Goal: Task Accomplishment & Management: Use online tool/utility

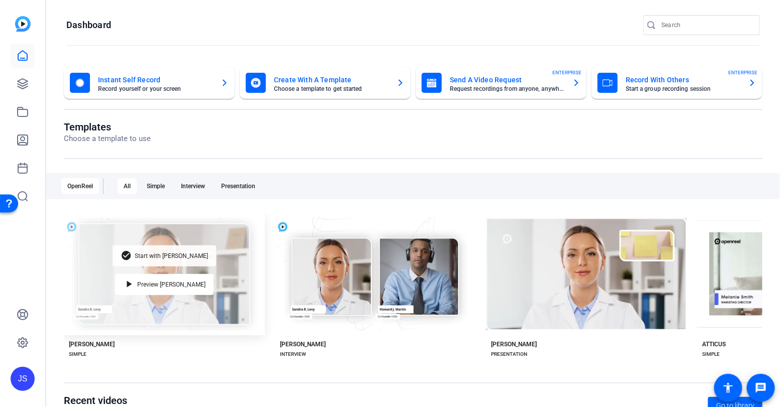
click at [181, 256] on span "Start with [PERSON_NAME]" at bounding box center [171, 256] width 73 height 6
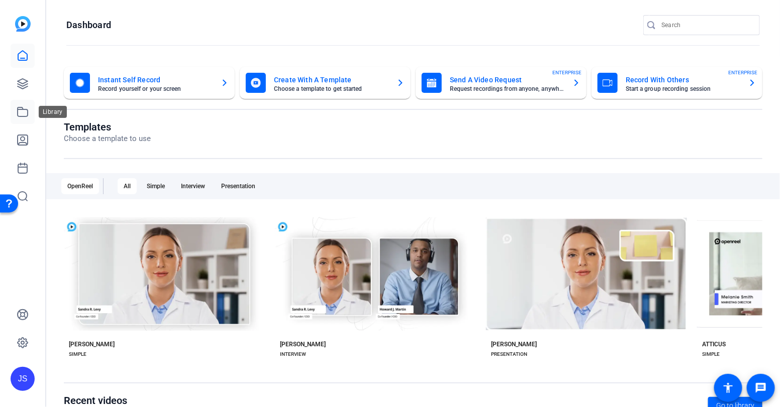
click at [22, 111] on icon at bounding box center [23, 112] width 12 height 12
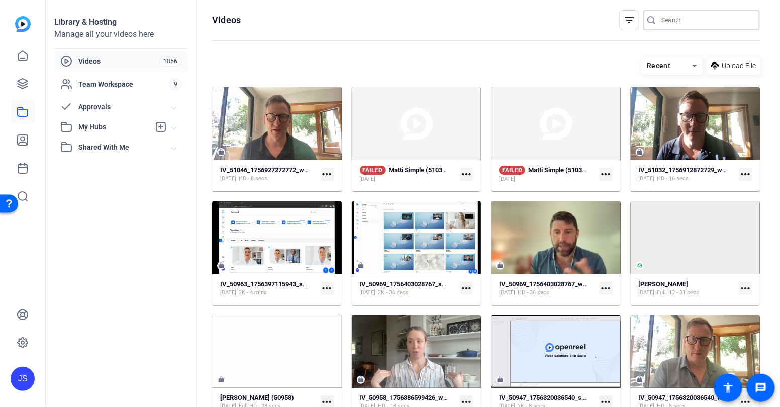
click at [677, 18] on input "Search" at bounding box center [706, 20] width 90 height 12
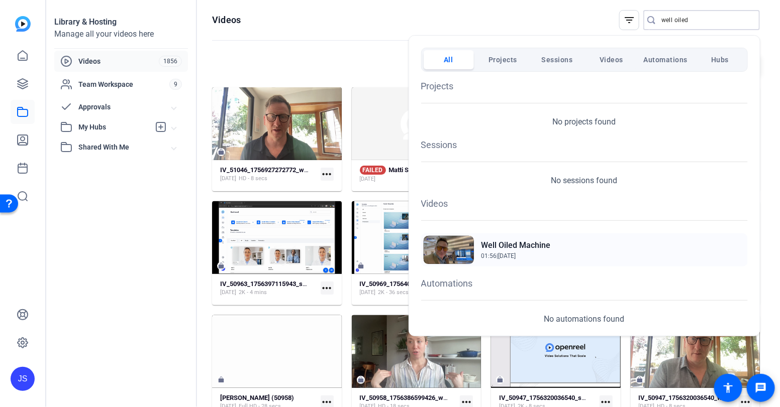
type input "well oiled"
click at [506, 243] on h2 "Well Oiled Machine" at bounding box center [515, 246] width 69 height 12
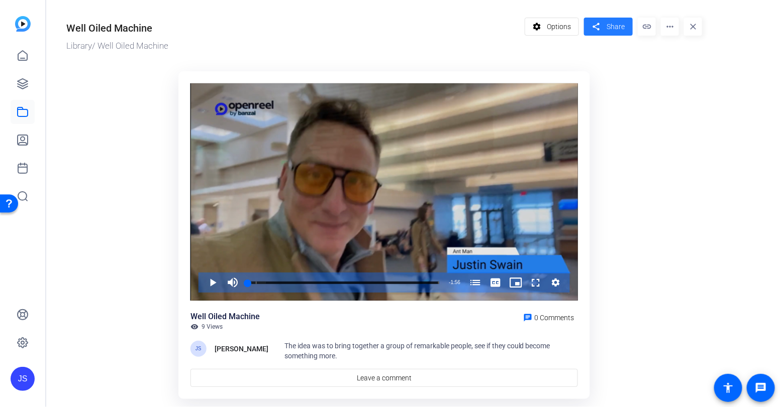
click at [615, 29] on span "Share" at bounding box center [615, 27] width 18 height 11
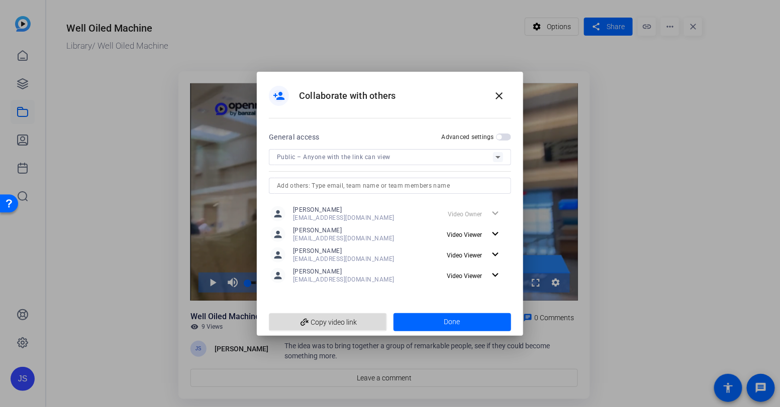
click at [335, 319] on span "add_link Copy video link" at bounding box center [328, 322] width 102 height 19
click at [500, 97] on mat-icon "close" at bounding box center [499, 96] width 12 height 12
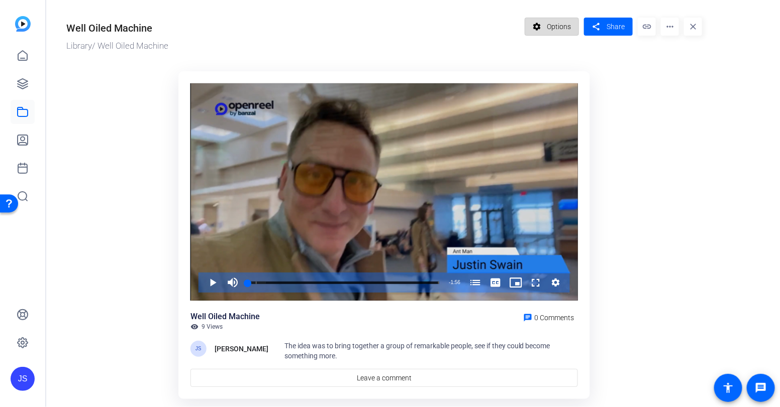
click at [556, 28] on span "Options" at bounding box center [559, 26] width 24 height 19
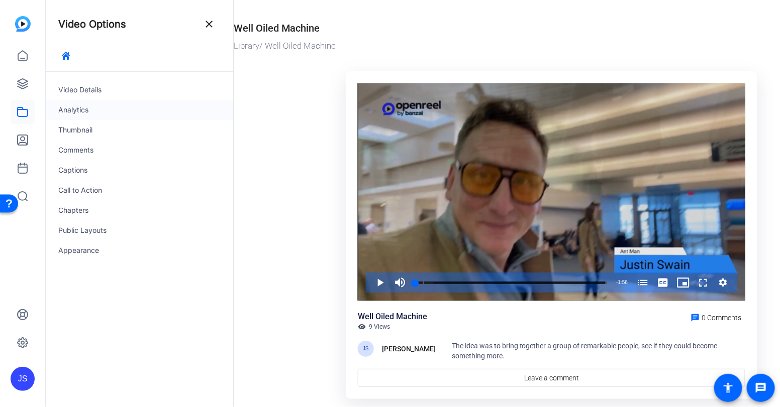
click at [74, 112] on div "Analytics" at bounding box center [139, 110] width 187 height 20
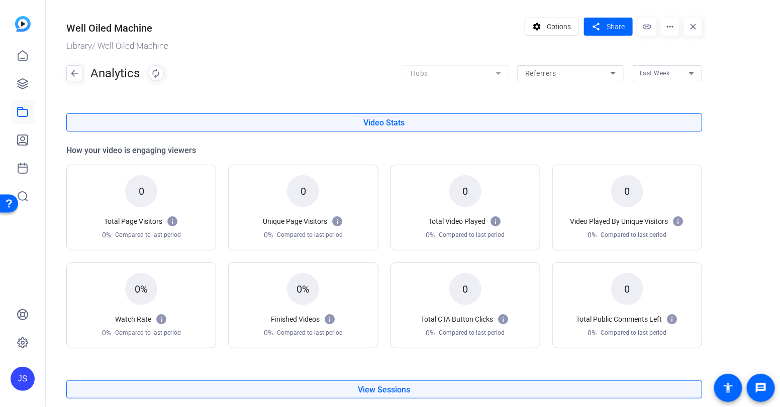
click at [692, 73] on icon at bounding box center [691, 73] width 5 height 3
click at [649, 118] on span "Last Month" at bounding box center [656, 116] width 34 height 13
click at [649, 80] on div "Last Month" at bounding box center [666, 73] width 54 height 16
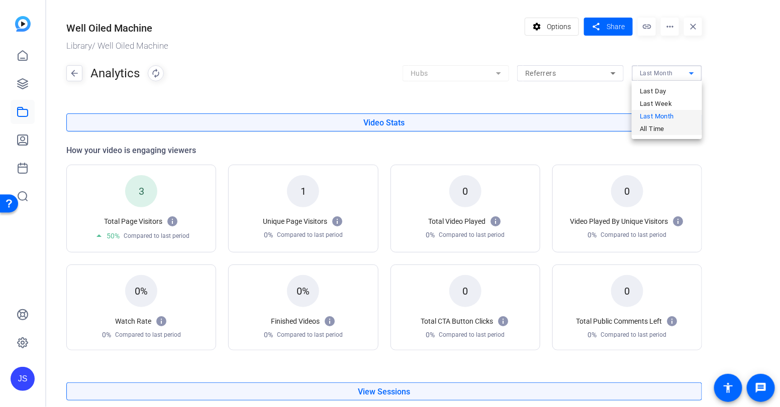
click at [649, 125] on span "All Time" at bounding box center [651, 129] width 25 height 13
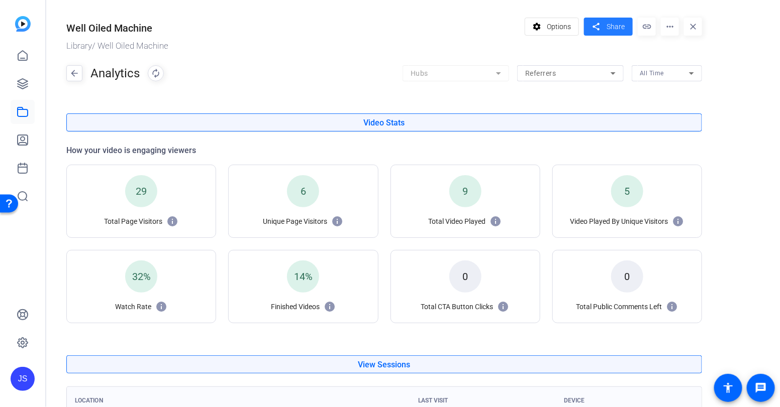
click at [598, 25] on mat-icon "share" at bounding box center [596, 27] width 13 height 14
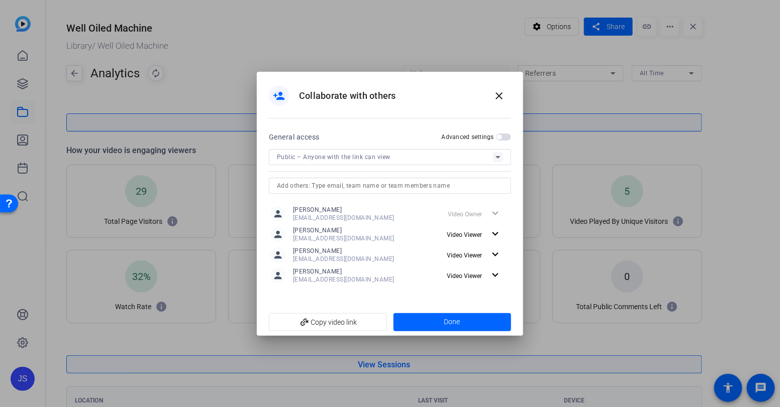
click at [385, 157] on span "Public – Anyone with the link can view" at bounding box center [334, 157] width 114 height 7
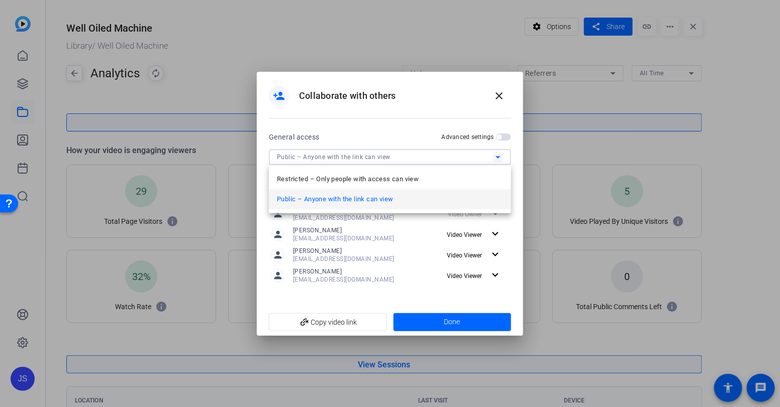
click at [406, 158] on div at bounding box center [390, 203] width 780 height 407
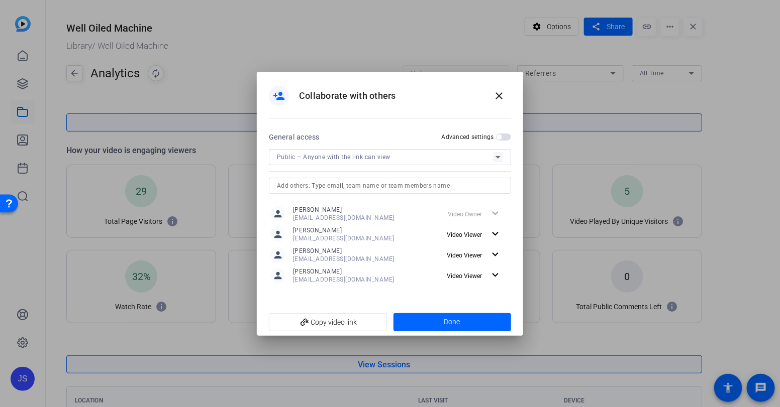
click at [502, 137] on span "button" at bounding box center [503, 137] width 15 height 7
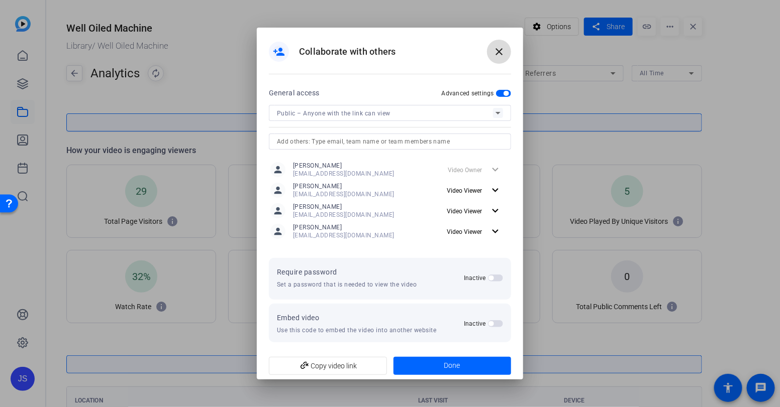
click at [499, 54] on mat-icon "close" at bounding box center [499, 52] width 12 height 12
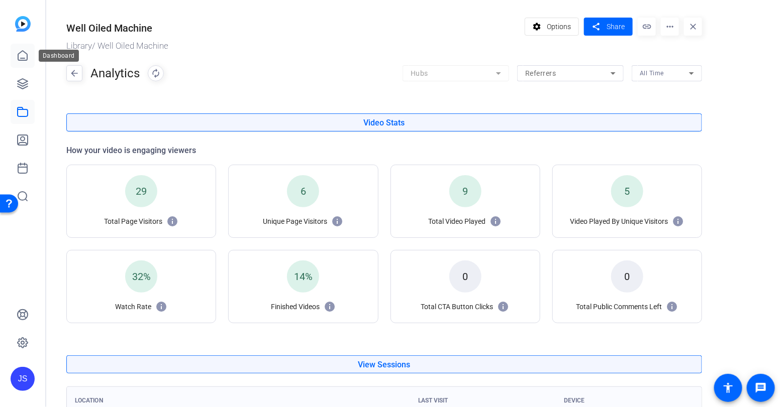
click at [23, 55] on icon at bounding box center [23, 56] width 12 height 12
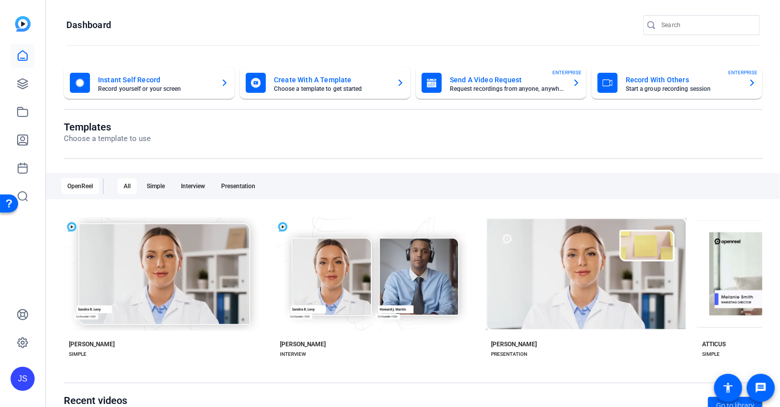
click at [638, 82] on mat-card-title "Record With Others" at bounding box center [682, 80] width 115 height 12
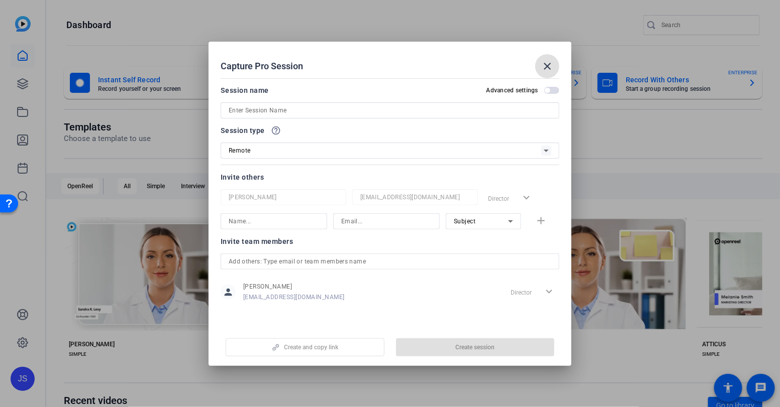
click at [287, 108] on input at bounding box center [390, 110] width 323 height 12
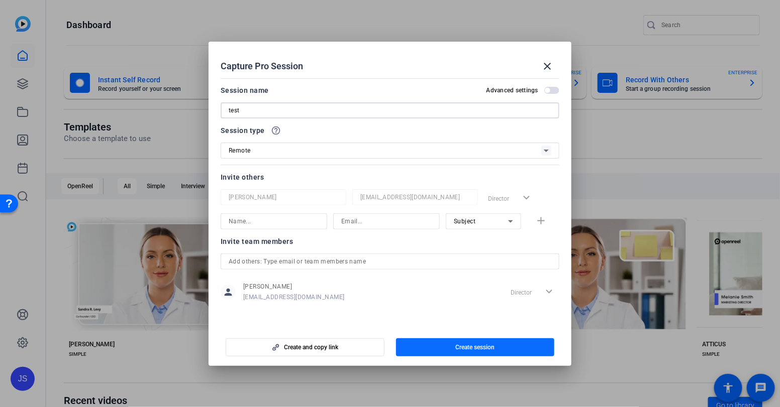
type input "test"
click at [446, 345] on span "button" at bounding box center [475, 348] width 159 height 24
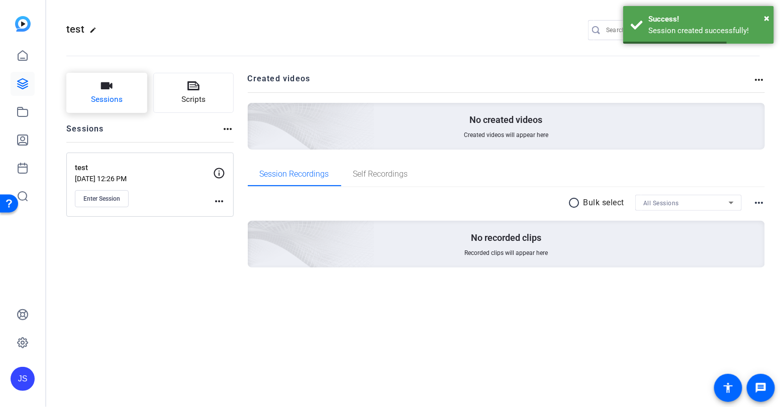
click at [112, 94] on span "Sessions" at bounding box center [107, 100] width 32 height 12
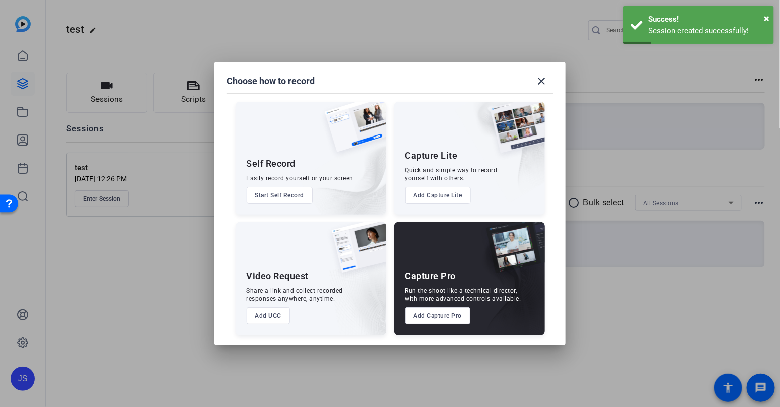
click at [433, 194] on button "Add Capture Lite" at bounding box center [438, 195] width 66 height 17
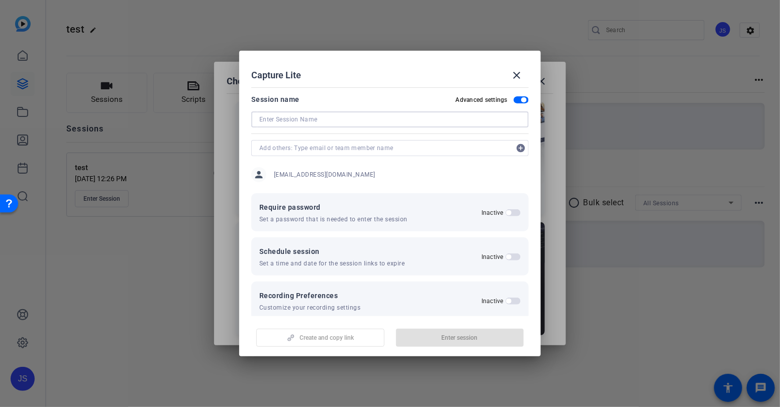
click at [271, 122] on input at bounding box center [389, 120] width 261 height 12
type input "test"
click at [461, 340] on span "Enter session" at bounding box center [460, 338] width 36 height 8
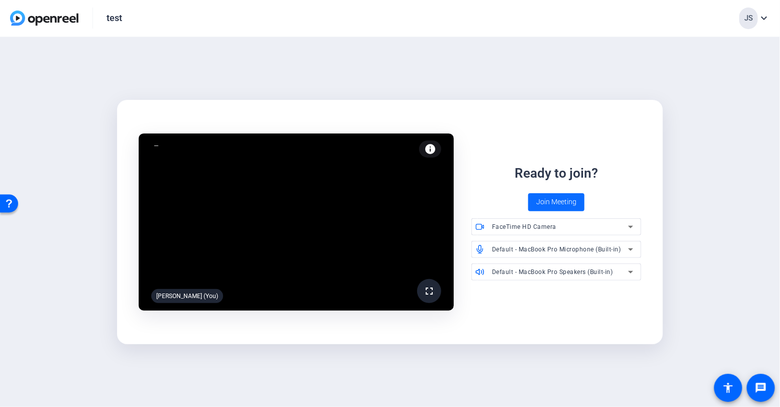
click at [550, 202] on span "Join Meeting" at bounding box center [556, 202] width 40 height 11
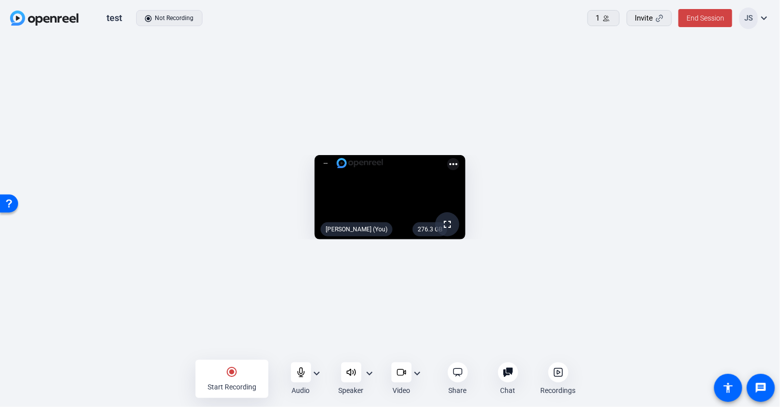
click at [231, 372] on mat-icon "radio_button_checked" at bounding box center [232, 372] width 12 height 12
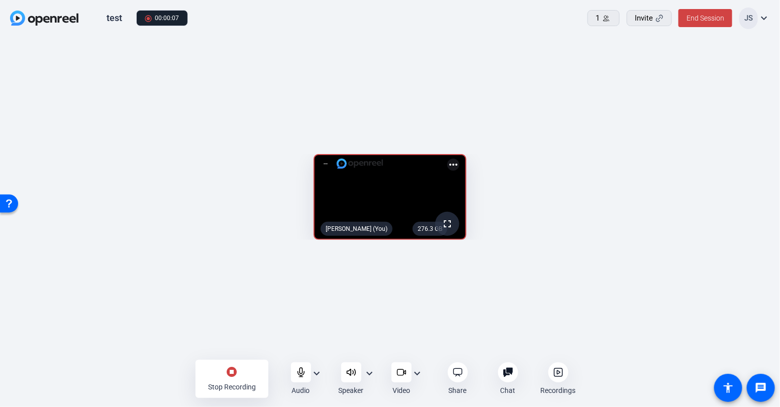
click at [231, 372] on mat-icon "stop_circle" at bounding box center [232, 372] width 12 height 12
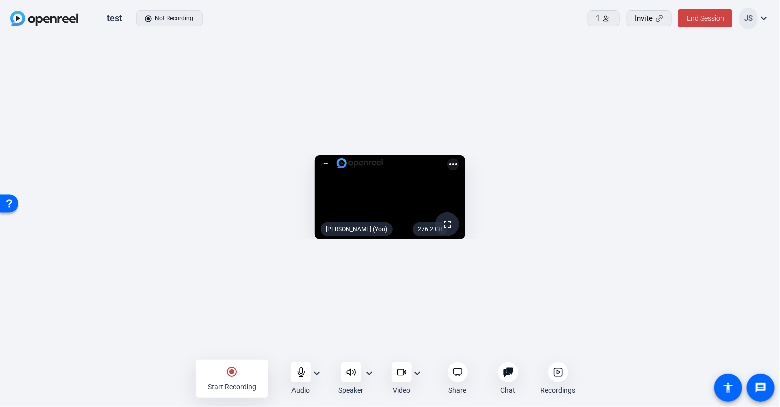
click at [559, 373] on icon at bounding box center [558, 373] width 10 height 10
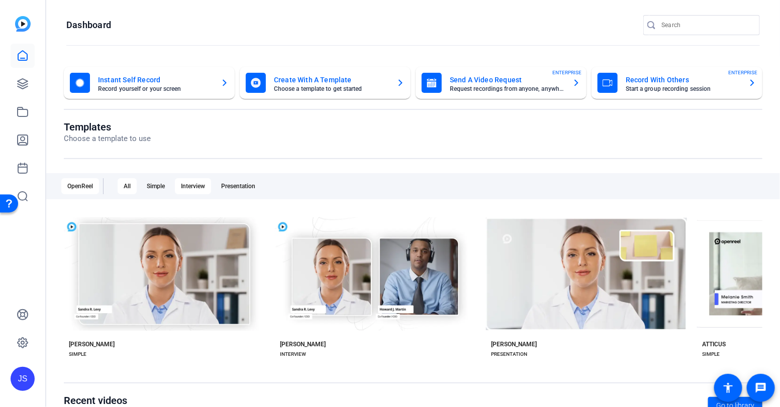
click at [190, 188] on div "Interview" at bounding box center [193, 186] width 36 height 16
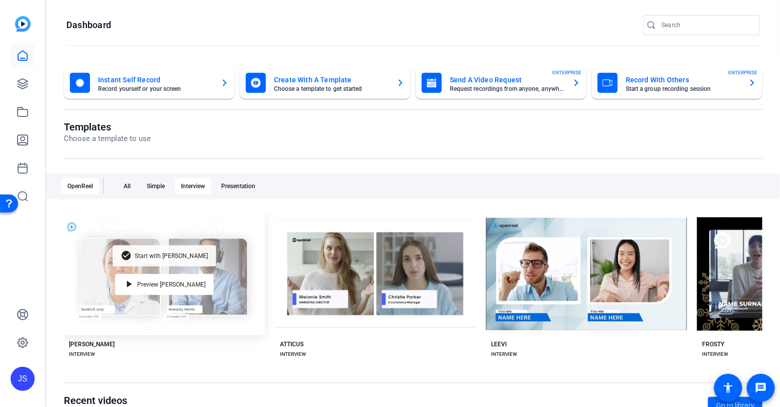
click at [179, 254] on span "Start with [PERSON_NAME]" at bounding box center [171, 256] width 73 height 6
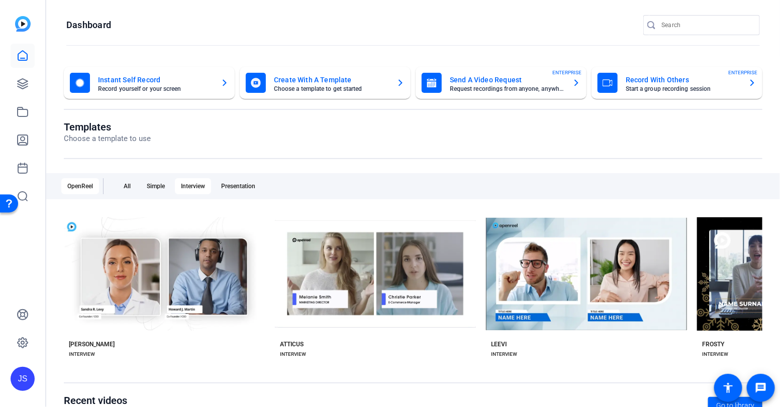
click at [456, 85] on mat-card-title "Send A Video Request" at bounding box center [507, 80] width 115 height 12
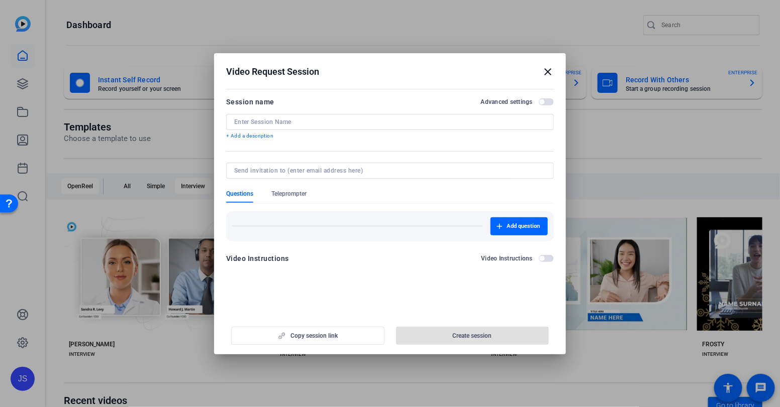
click at [548, 68] on mat-icon "close" at bounding box center [548, 72] width 12 height 12
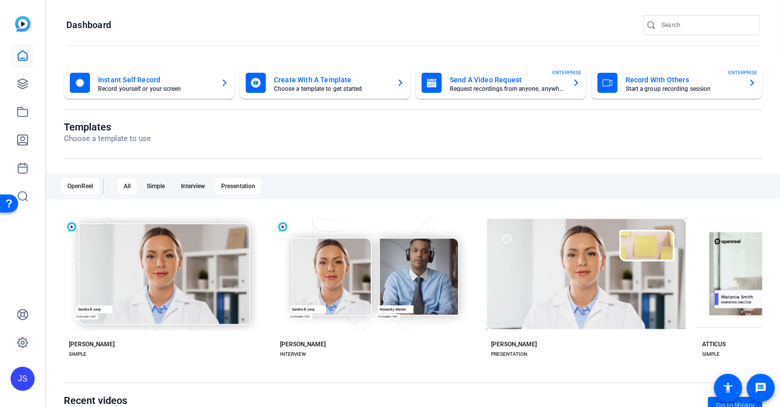
click at [237, 183] on div "Presentation" at bounding box center [238, 186] width 46 height 16
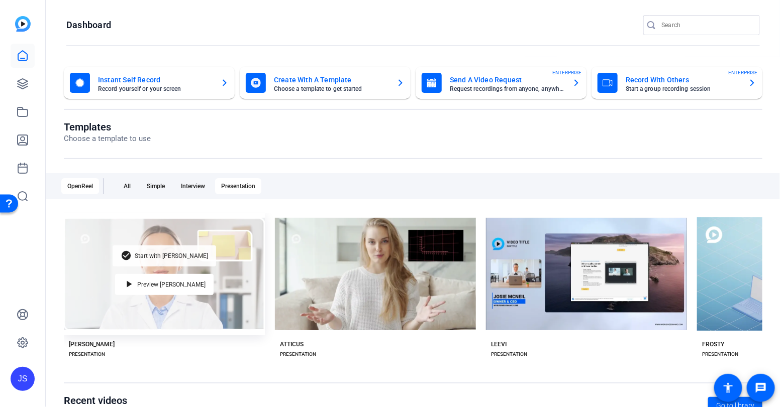
click at [180, 255] on span "Start with [PERSON_NAME]" at bounding box center [171, 256] width 73 height 6
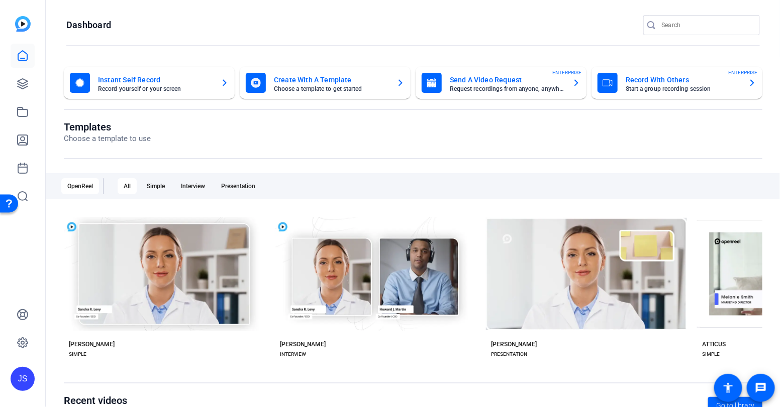
click at [645, 80] on mat-card-title "Record With Others" at bounding box center [682, 80] width 115 height 12
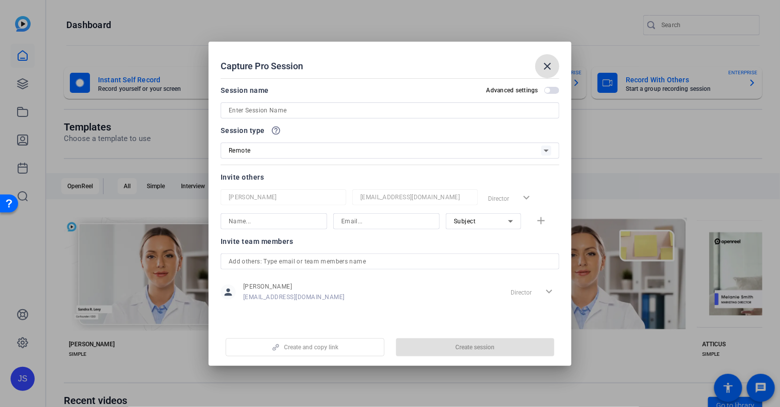
click at [240, 113] on input at bounding box center [390, 110] width 323 height 12
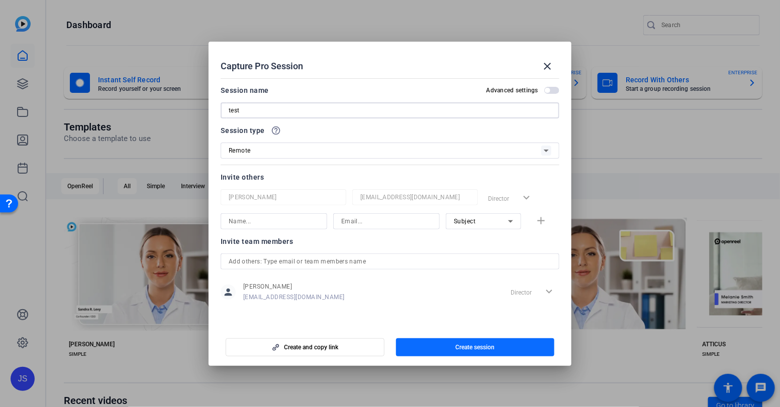
type input "test"
click at [463, 349] on span "Create session" at bounding box center [474, 348] width 39 height 8
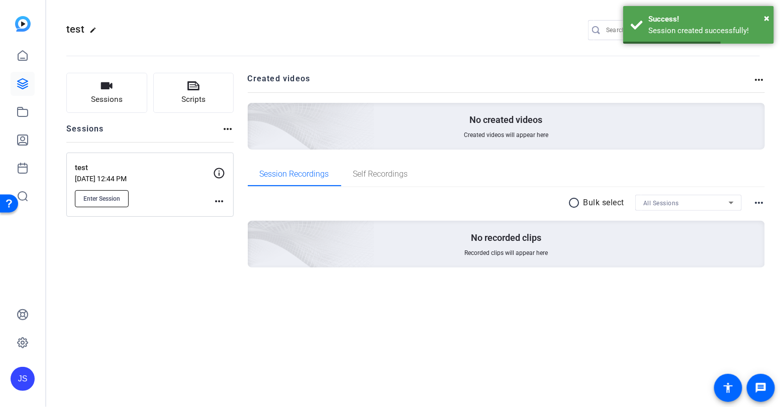
click at [102, 198] on span "Enter Session" at bounding box center [101, 199] width 37 height 8
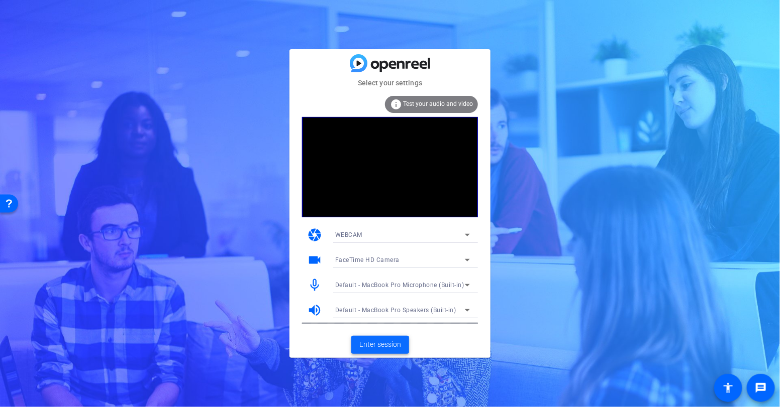
click at [384, 342] on span "Enter session" at bounding box center [380, 345] width 42 height 11
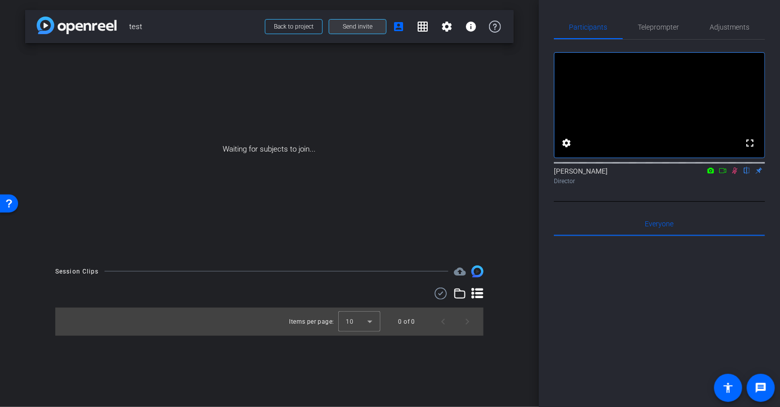
click at [334, 28] on span at bounding box center [357, 27] width 57 height 24
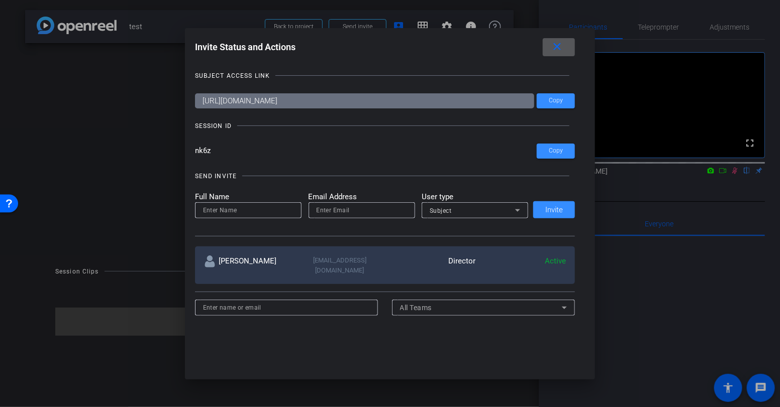
click at [559, 46] on mat-icon "close" at bounding box center [557, 47] width 13 height 13
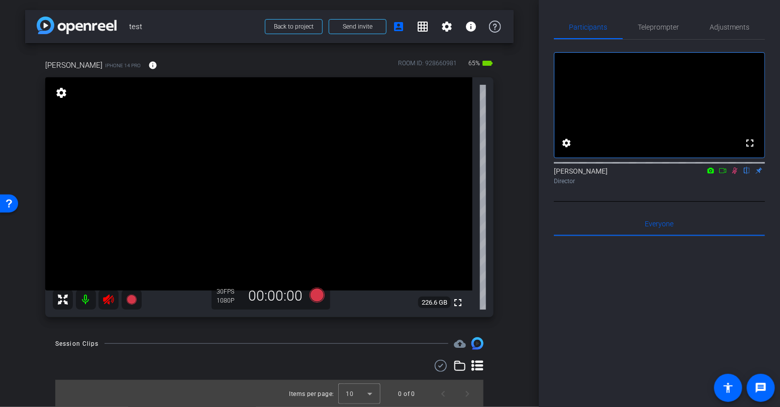
click at [84, 297] on mat-icon at bounding box center [86, 300] width 20 height 20
click at [732, 28] on span "Adjustments" at bounding box center [730, 27] width 40 height 7
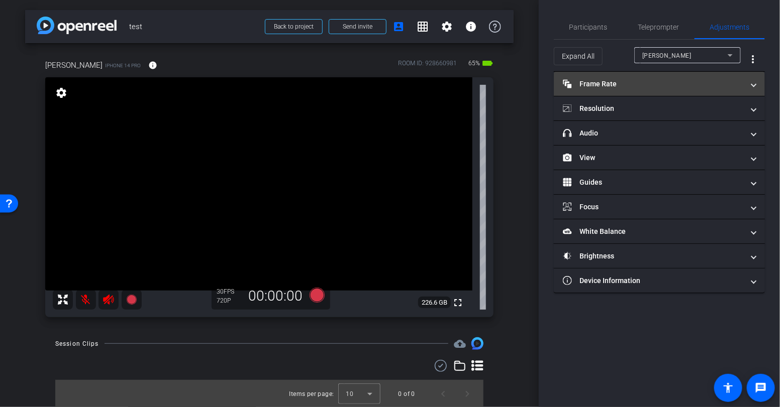
click at [633, 84] on mat-panel-title "Frame Rate Frame Rate" at bounding box center [653, 84] width 181 height 11
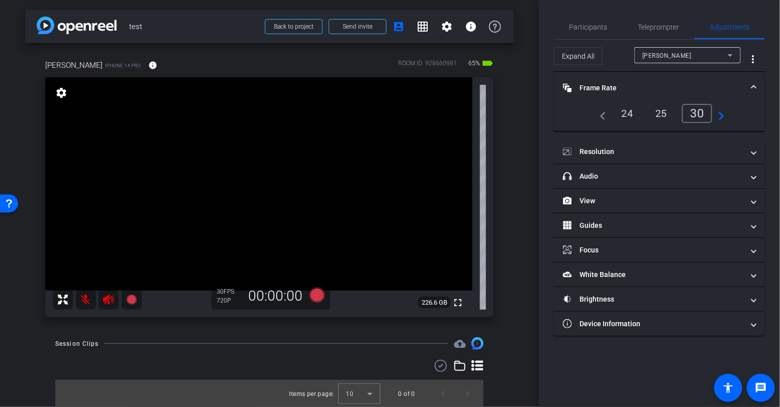
click at [721, 117] on mat-icon "navigate_next" at bounding box center [718, 114] width 12 height 12
click at [602, 118] on mat-icon "navigate_before" at bounding box center [600, 114] width 12 height 12
click at [722, 116] on mat-icon "navigate_next" at bounding box center [718, 114] width 12 height 12
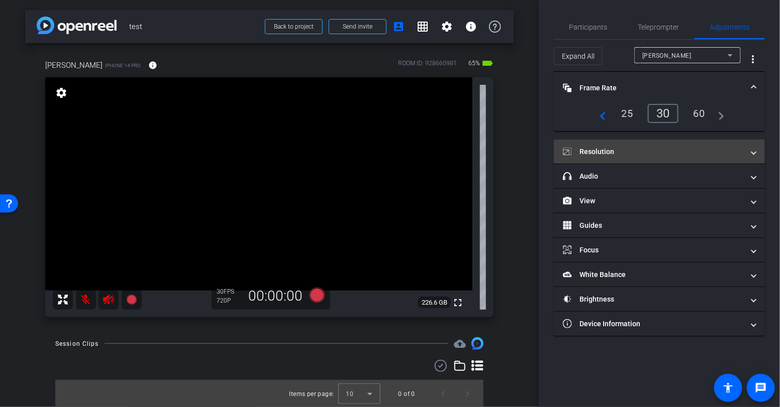
click at [632, 152] on mat-panel-title "Resolution" at bounding box center [653, 152] width 181 height 11
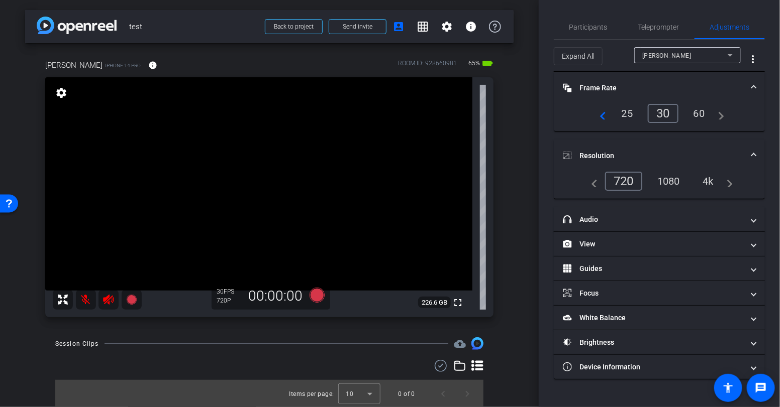
click at [711, 180] on div "4k" at bounding box center [708, 181] width 26 height 17
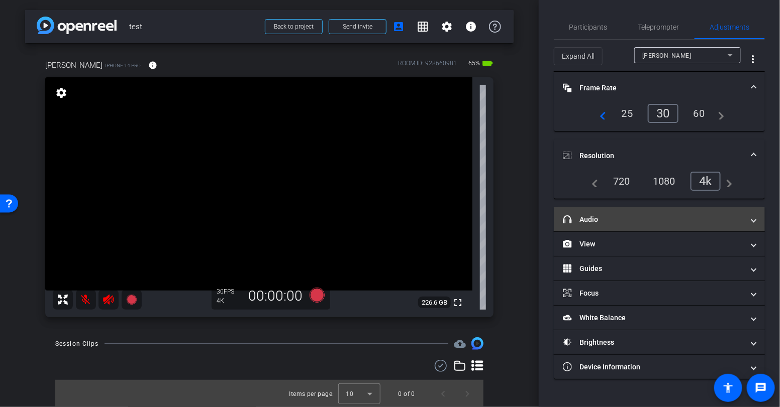
click at [630, 217] on mat-panel-title "headphone icon Audio" at bounding box center [653, 220] width 181 height 11
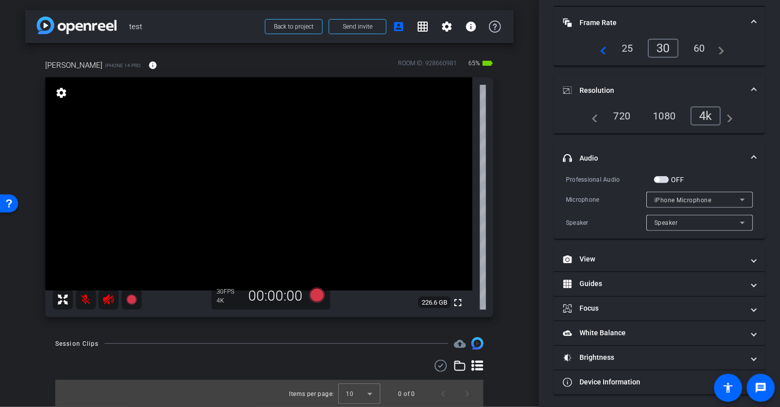
scroll to position [64, 0]
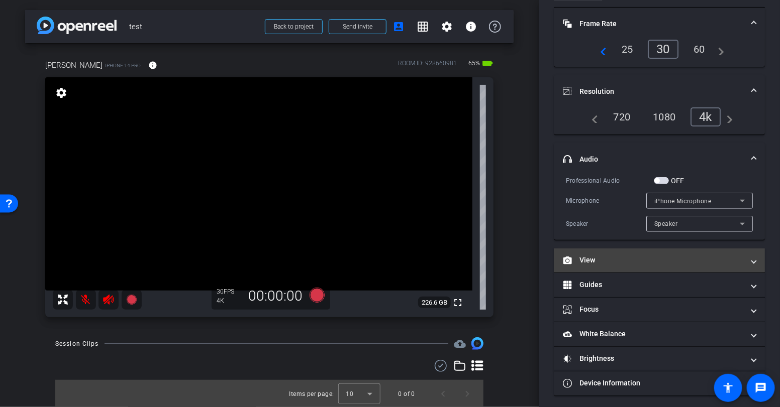
click at [625, 258] on mat-panel-title "View" at bounding box center [653, 260] width 181 height 11
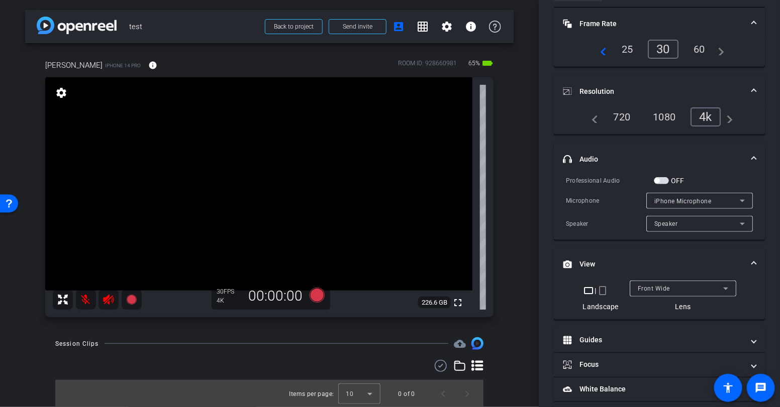
scroll to position [70, 0]
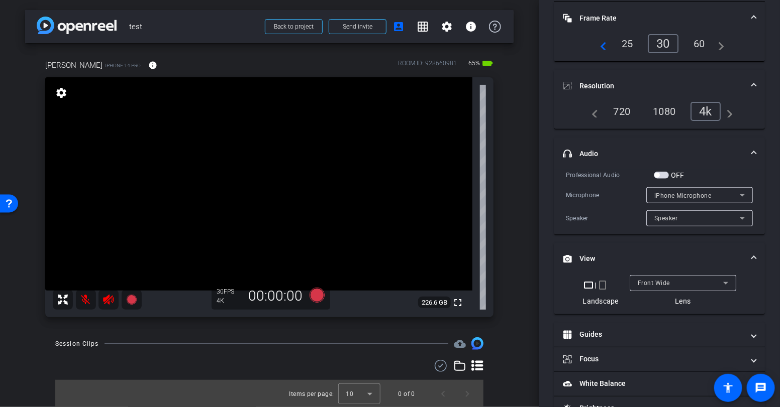
click at [603, 285] on mat-icon "crop_portrait" at bounding box center [602, 285] width 12 height 12
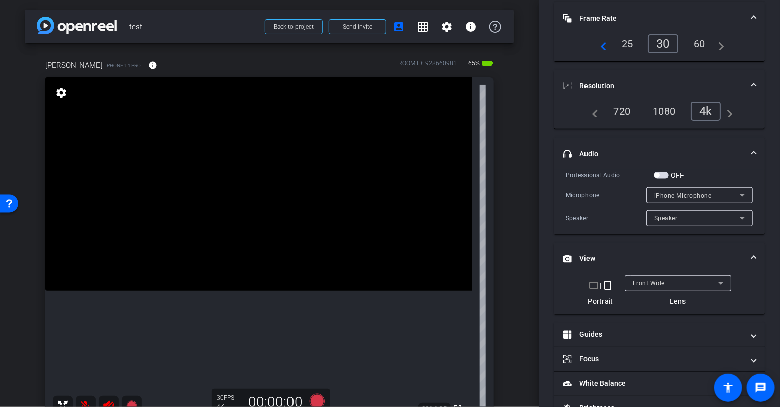
click at [593, 282] on mat-icon "crop_landscape" at bounding box center [593, 285] width 12 height 12
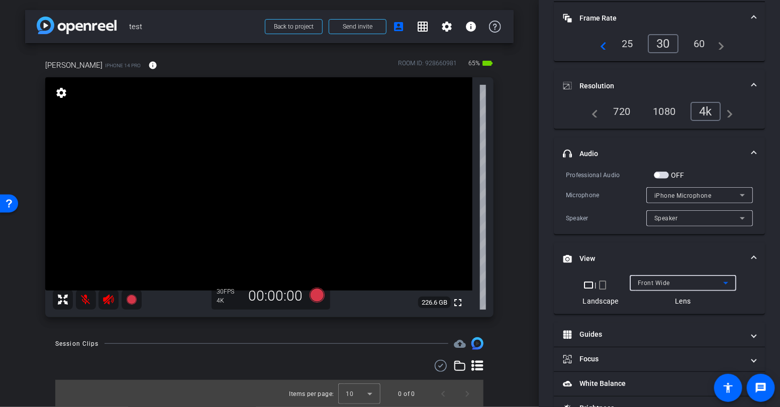
click at [673, 282] on div "Front Wide" at bounding box center [679, 283] width 85 height 13
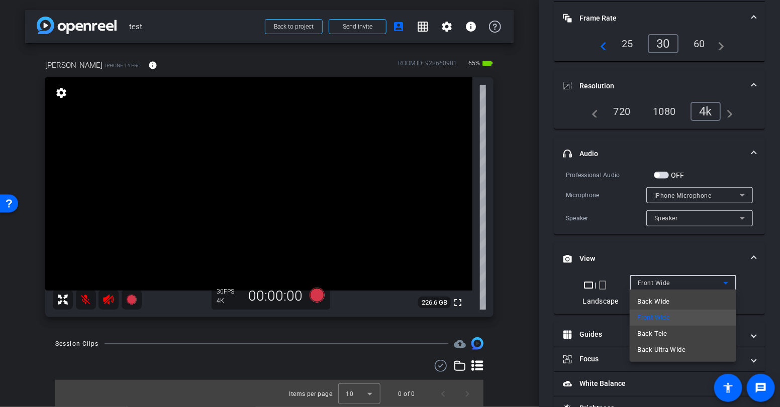
click at [661, 282] on div at bounding box center [390, 203] width 780 height 407
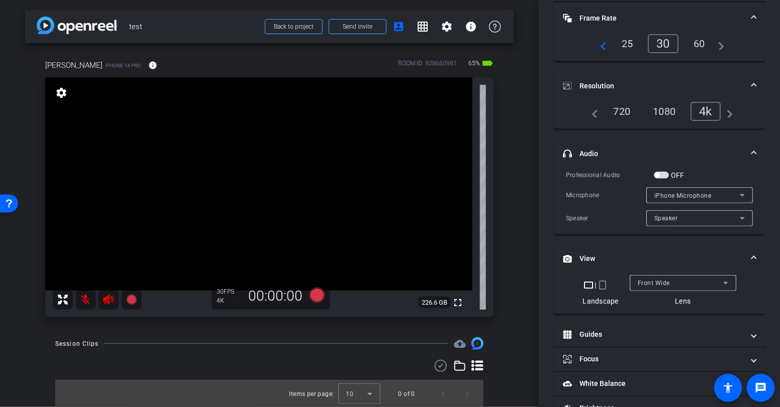
scroll to position [121, 0]
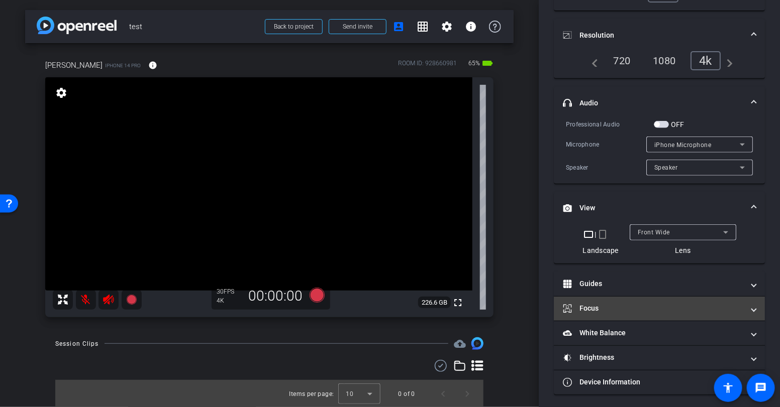
click at [619, 308] on mat-panel-title "Focus" at bounding box center [653, 308] width 181 height 11
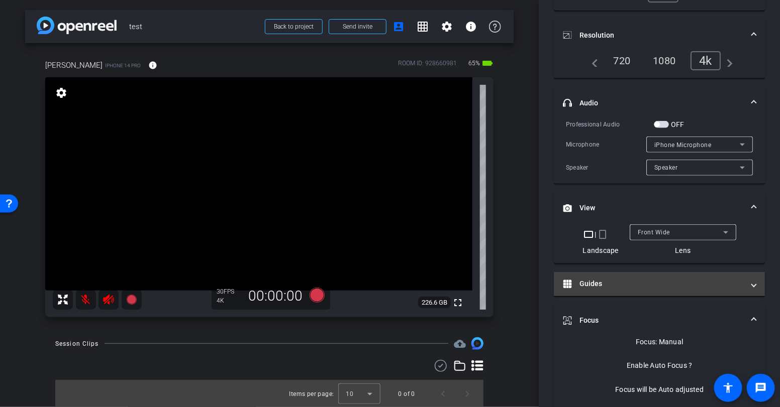
scroll to position [243, 0]
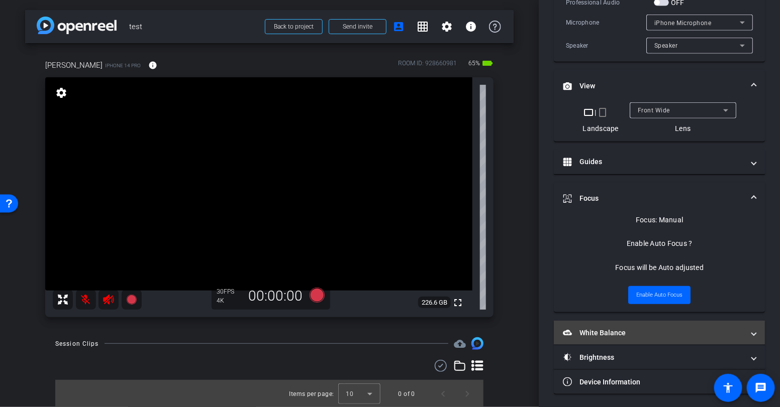
click at [628, 330] on mat-panel-title "White Balance White Balance" at bounding box center [653, 333] width 181 height 11
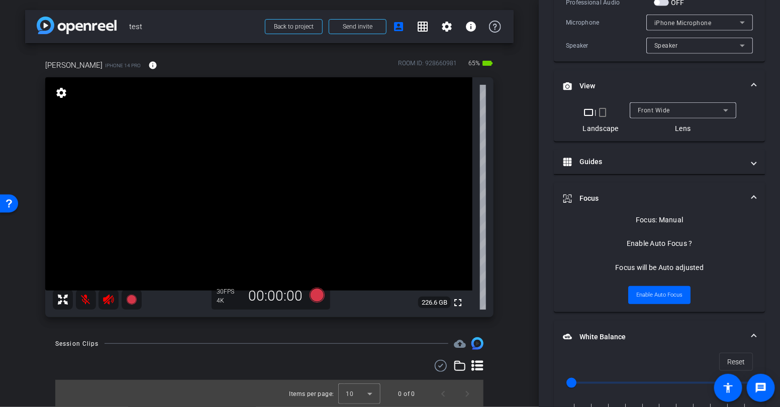
scroll to position [356, 0]
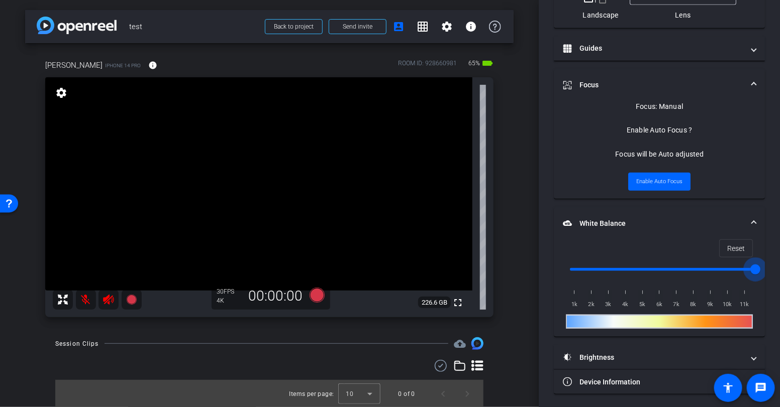
drag, startPoint x: 574, startPoint y: 267, endPoint x: 754, endPoint y: 269, distance: 180.4
click at [754, 269] on input "range" at bounding box center [663, 270] width 208 height 22
type input "1000"
drag, startPoint x: 754, startPoint y: 266, endPoint x: 468, endPoint y: 278, distance: 285.6
click at [473, 278] on div "arrow_back test Back to project Send invite account_box grid_on settings info N…" at bounding box center [390, 203] width 780 height 407
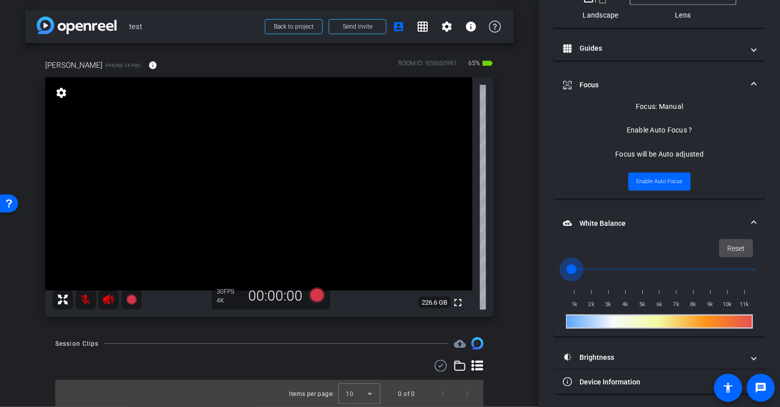
click at [738, 246] on span "Reset" at bounding box center [736, 248] width 18 height 19
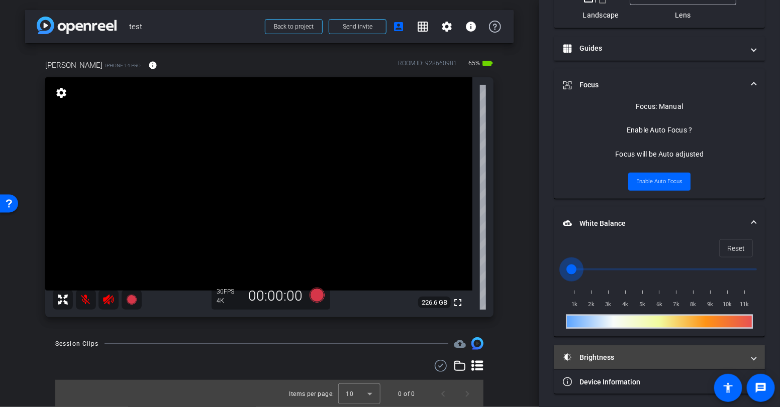
click at [603, 355] on mat-panel-title "Brightness" at bounding box center [653, 358] width 181 height 11
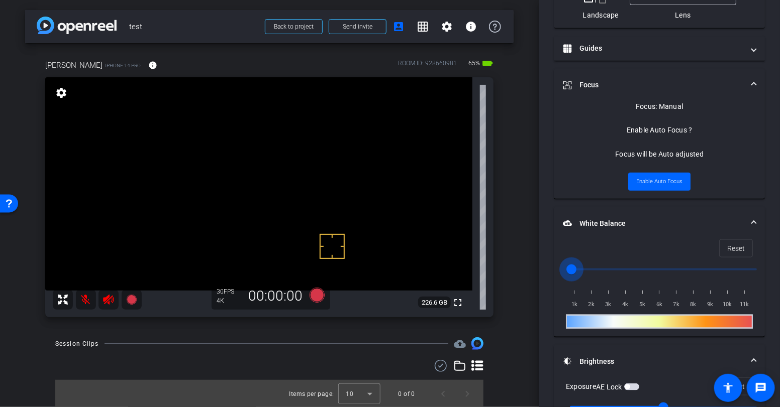
scroll to position [460, 0]
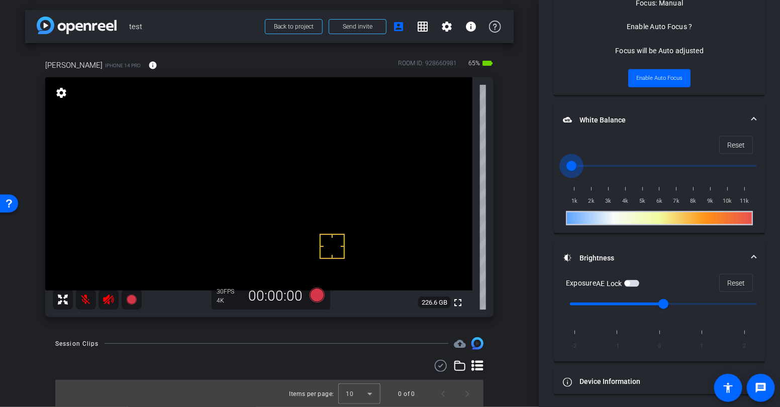
click at [639, 283] on span "button" at bounding box center [631, 283] width 15 height 7
click at [632, 281] on span "button" at bounding box center [631, 283] width 15 height 7
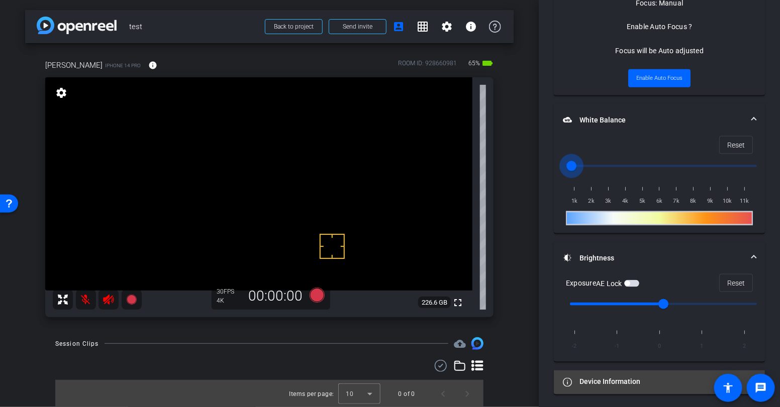
click at [627, 377] on mat-panel-title "Device Information" at bounding box center [653, 382] width 181 height 11
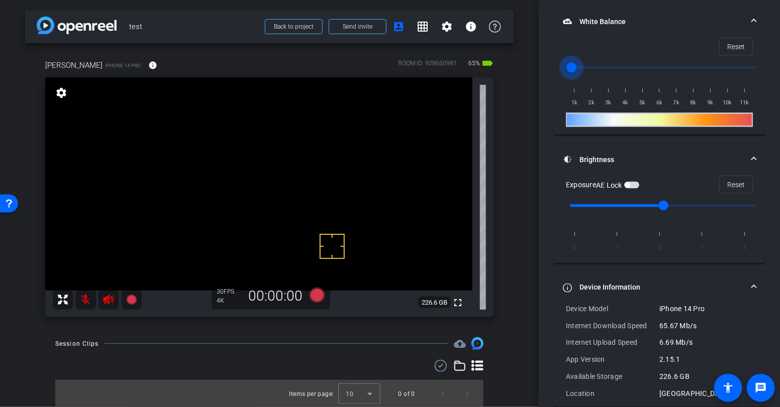
scroll to position [571, 0]
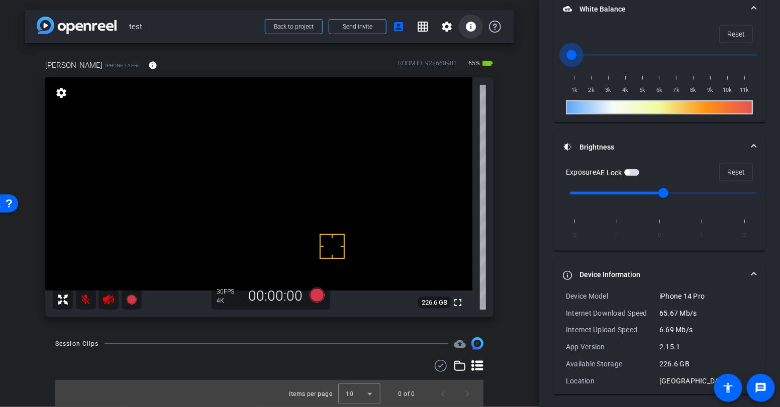
click at [471, 27] on mat-icon "info" at bounding box center [471, 27] width 12 height 12
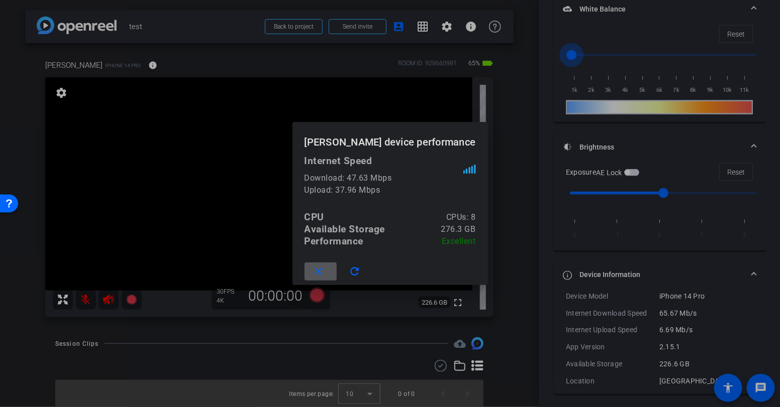
click at [337, 270] on span at bounding box center [320, 272] width 32 height 24
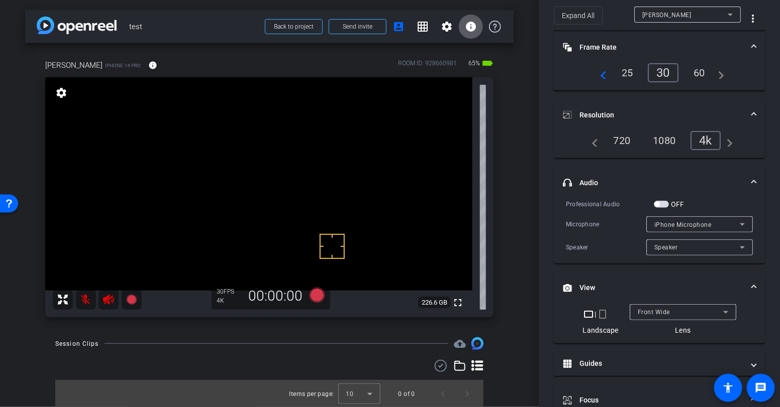
scroll to position [0, 0]
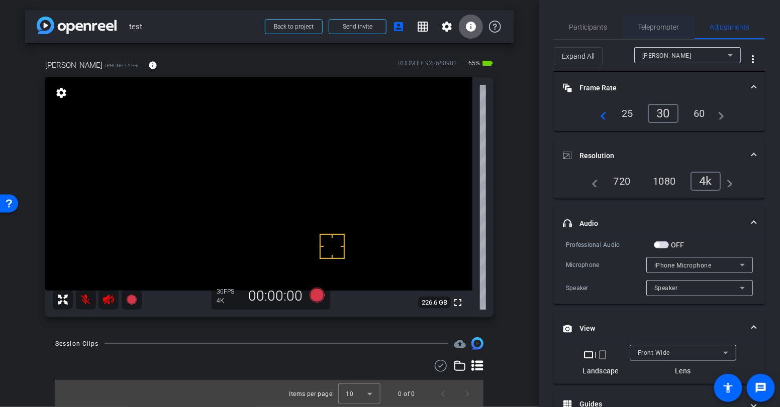
click at [662, 25] on span "Teleprompter" at bounding box center [658, 27] width 41 height 7
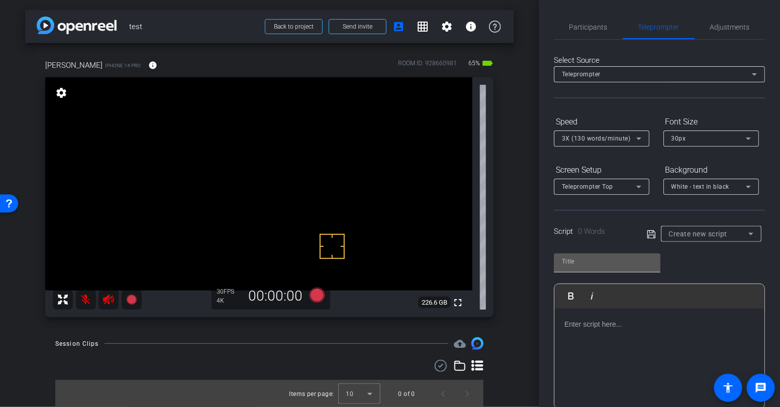
click at [572, 260] on input "text" at bounding box center [607, 262] width 90 height 12
type input "Script"
click at [582, 329] on p at bounding box center [659, 324] width 190 height 11
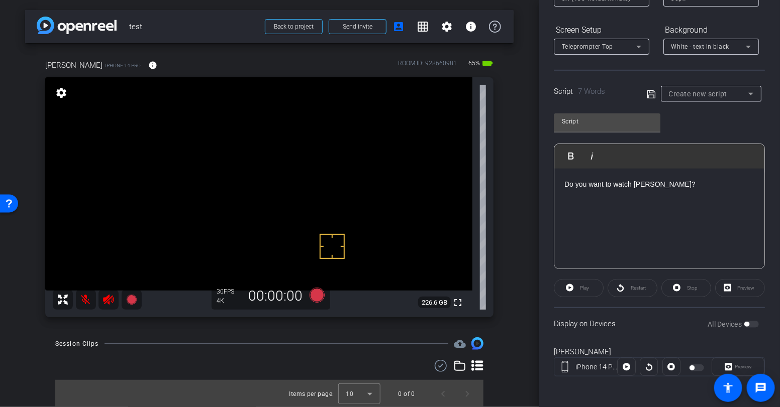
click at [650, 90] on icon at bounding box center [651, 94] width 9 height 12
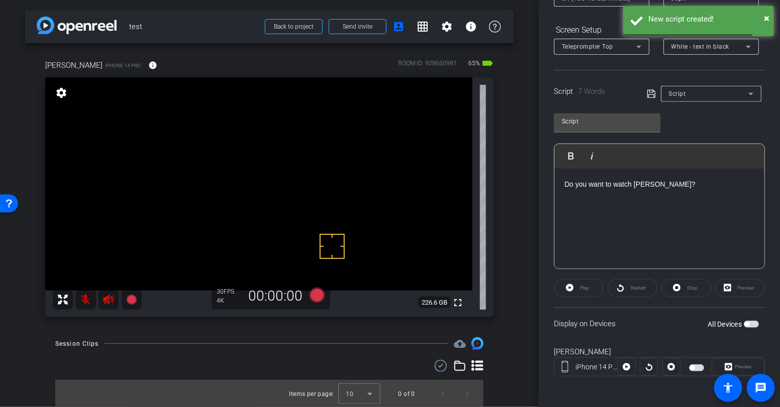
click at [757, 322] on span "button" at bounding box center [750, 324] width 15 height 7
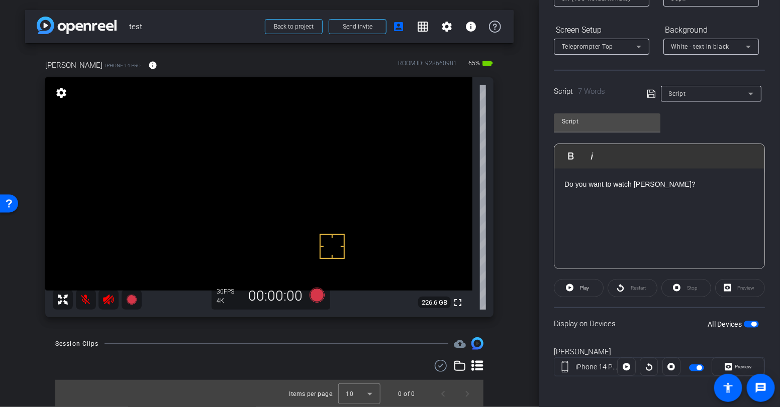
click at [749, 325] on span "button" at bounding box center [750, 324] width 15 height 7
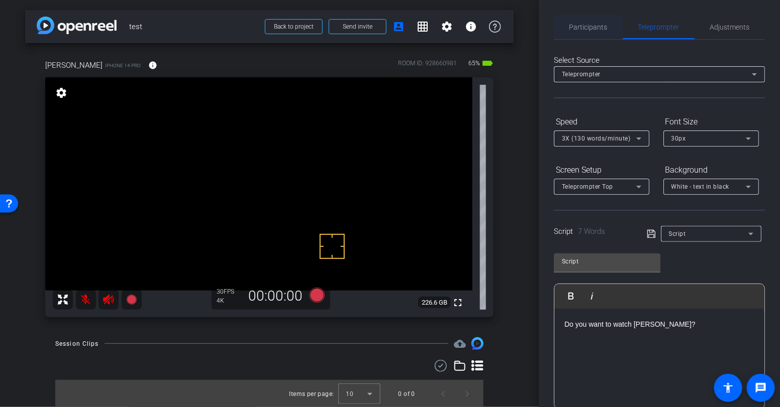
click at [584, 26] on span "Participants" at bounding box center [588, 27] width 38 height 7
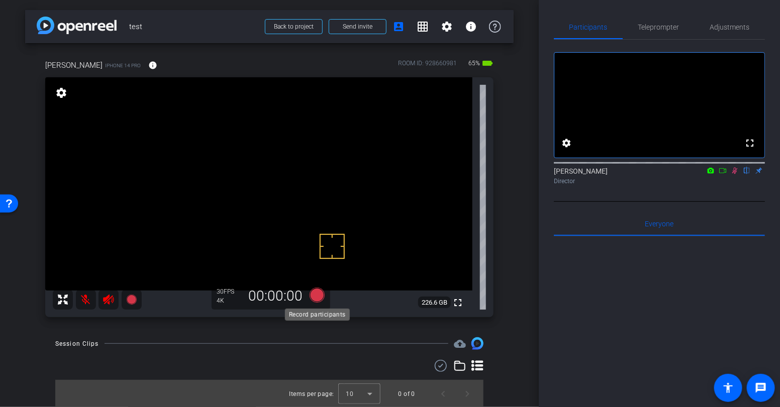
click at [321, 296] on icon at bounding box center [316, 295] width 15 height 15
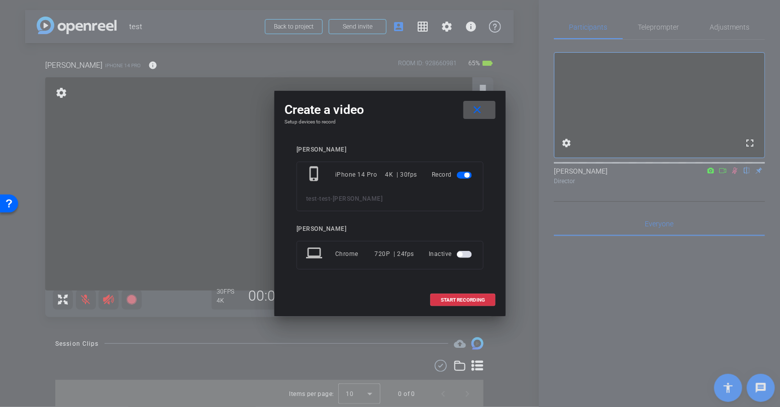
click at [469, 258] on mat-slide-toggle at bounding box center [465, 254] width 17 height 12
click at [469, 244] on div "laptop Chrome 720P | 24fps Inactive" at bounding box center [389, 255] width 187 height 29
click at [468, 250] on mat-slide-toggle at bounding box center [465, 254] width 17 height 12
click at [468, 255] on span "button" at bounding box center [464, 254] width 15 height 7
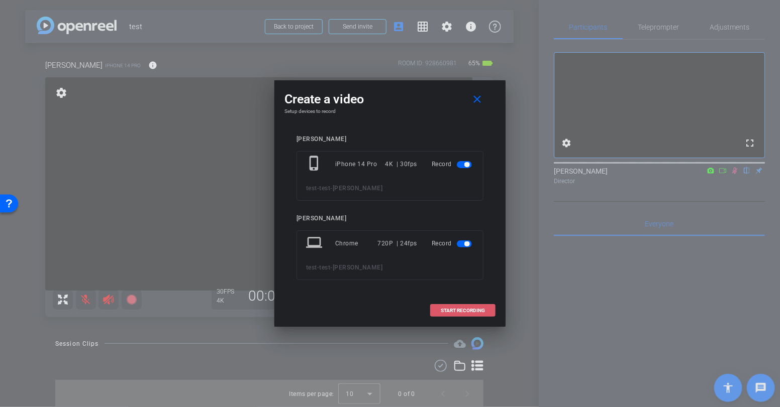
click at [460, 309] on span "START RECORDING" at bounding box center [463, 310] width 44 height 5
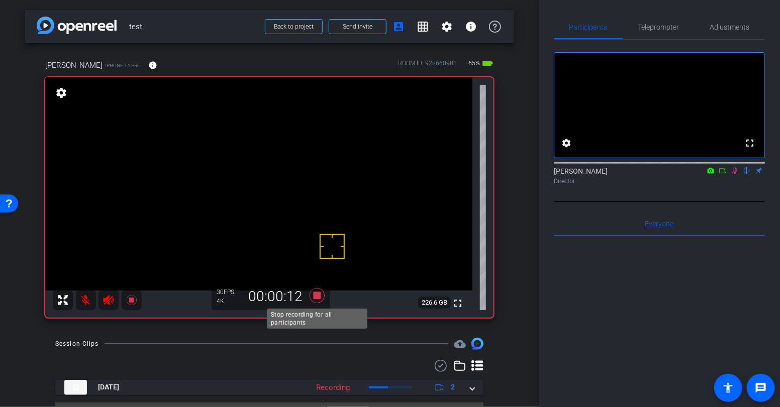
click at [315, 293] on icon at bounding box center [316, 295] width 15 height 15
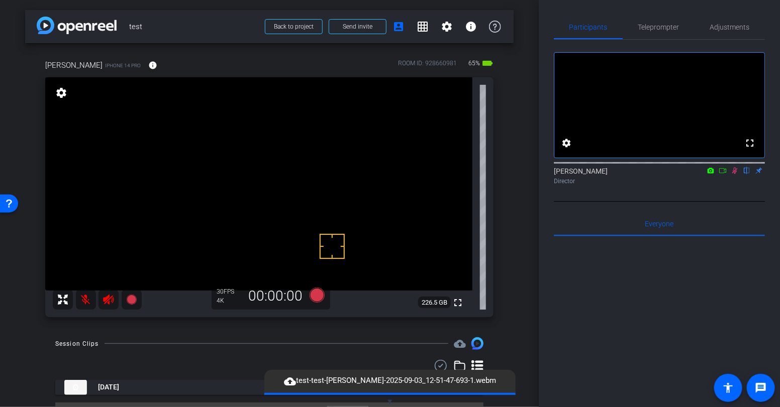
scroll to position [23, 0]
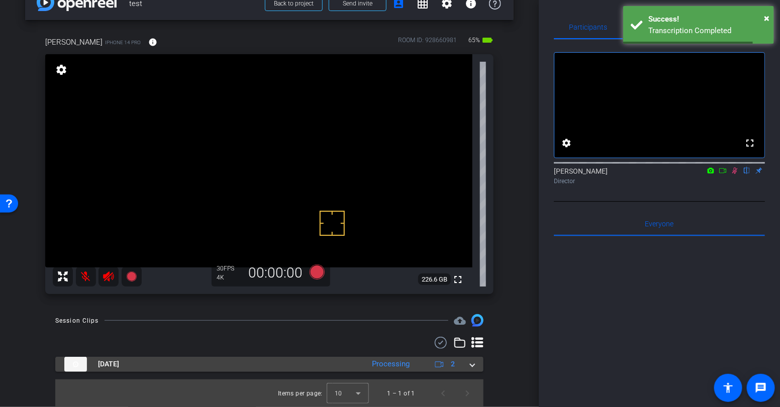
click at [475, 365] on mat-expansion-panel-header "Sep 3, 2025 Processing 2" at bounding box center [269, 364] width 428 height 15
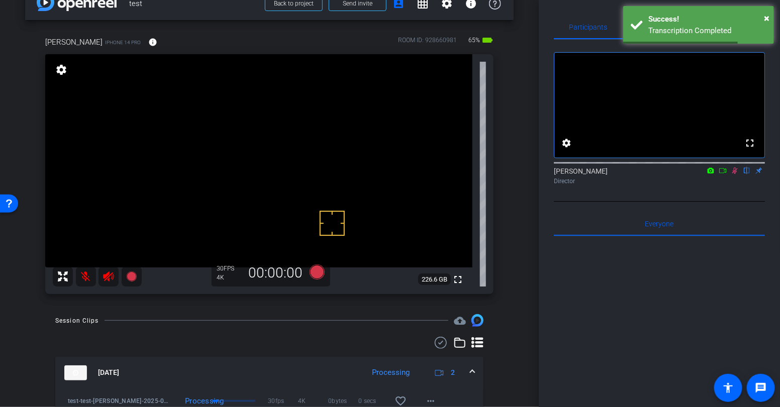
scroll to position [94, 0]
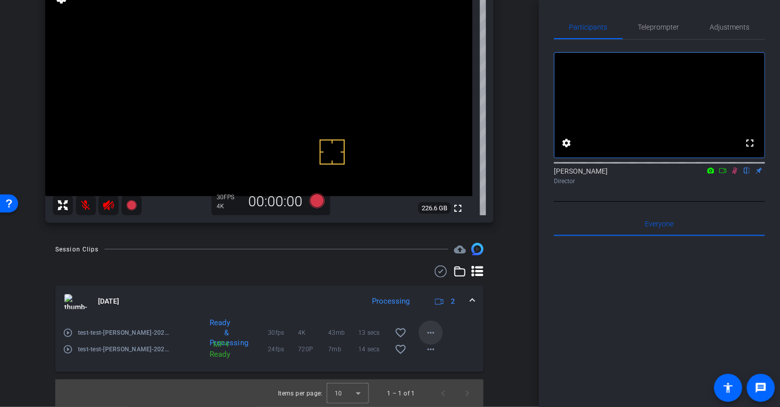
click at [432, 334] on mat-icon "more_horiz" at bounding box center [430, 333] width 12 height 12
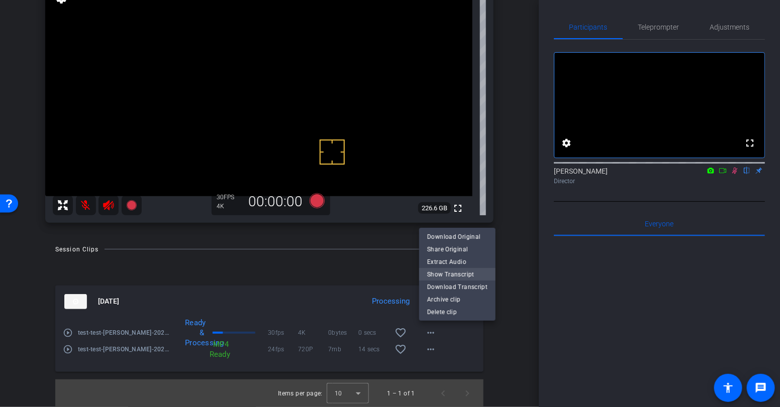
click at [442, 272] on span "Show Transcript" at bounding box center [457, 274] width 60 height 12
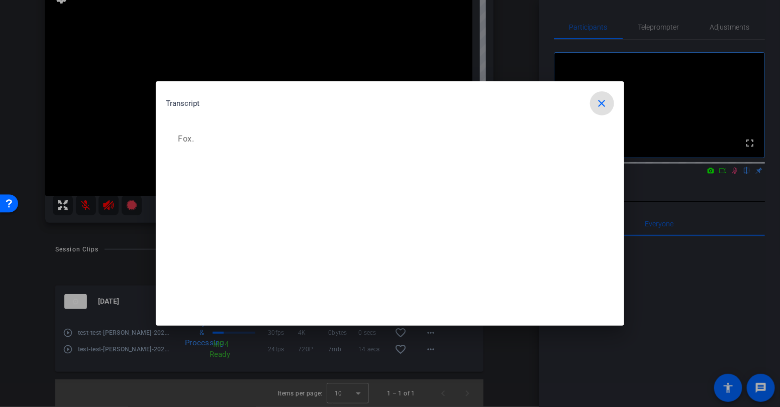
click at [612, 99] on span "button" at bounding box center [602, 103] width 24 height 24
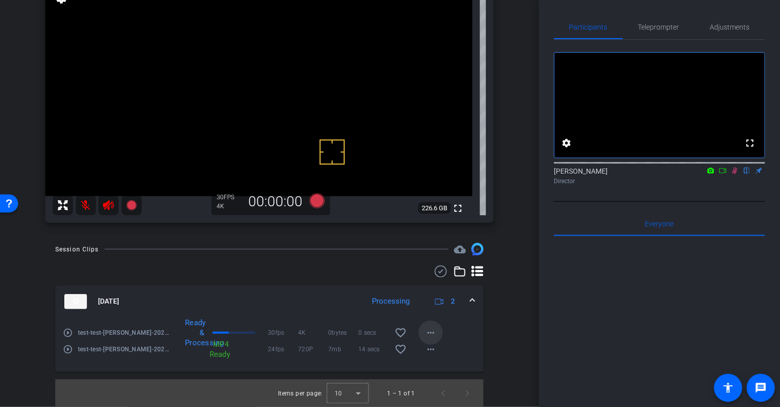
click at [431, 332] on mat-icon "more_horiz" at bounding box center [430, 333] width 12 height 12
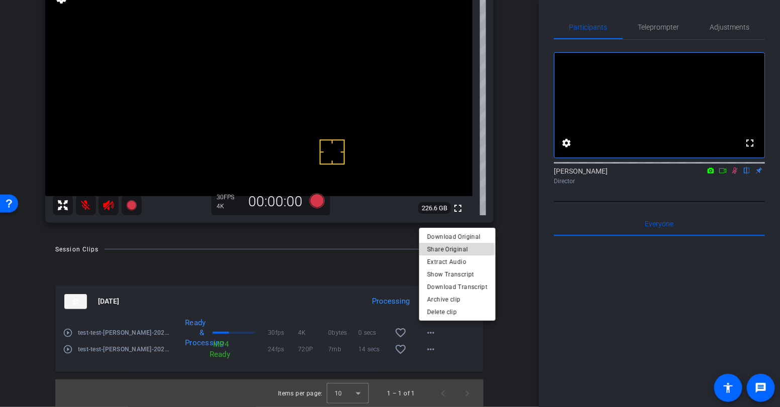
click at [443, 249] on span "Share Original" at bounding box center [457, 249] width 60 height 12
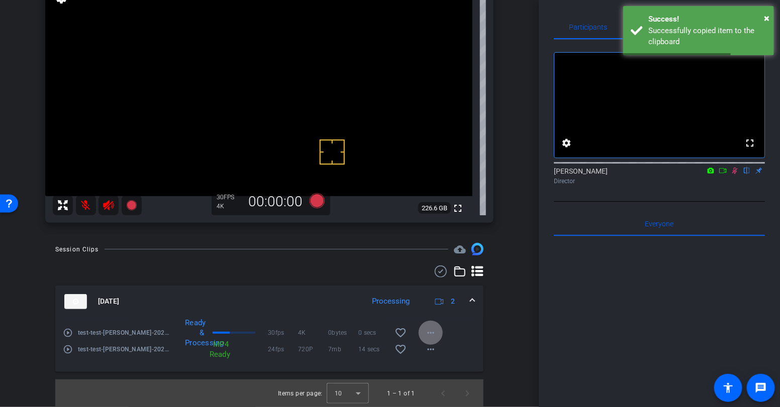
click at [433, 332] on mat-icon "more_horiz" at bounding box center [430, 333] width 12 height 12
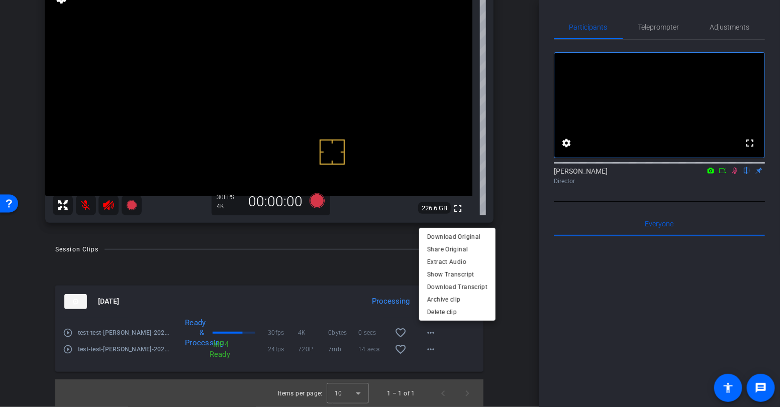
click at [301, 273] on div at bounding box center [390, 203] width 780 height 407
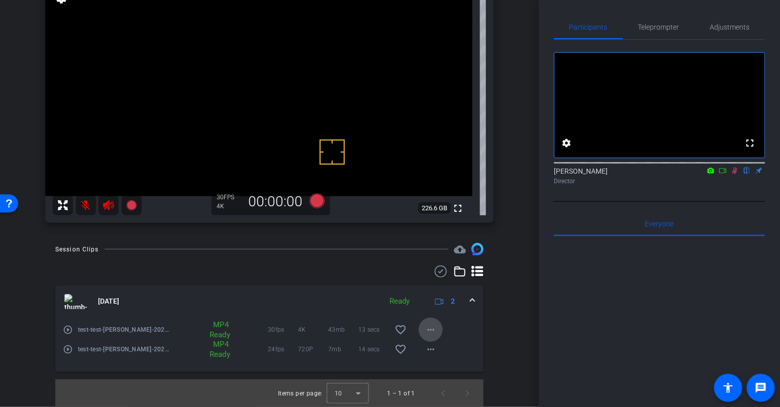
click at [433, 333] on mat-icon "more_horiz" at bounding box center [430, 330] width 12 height 12
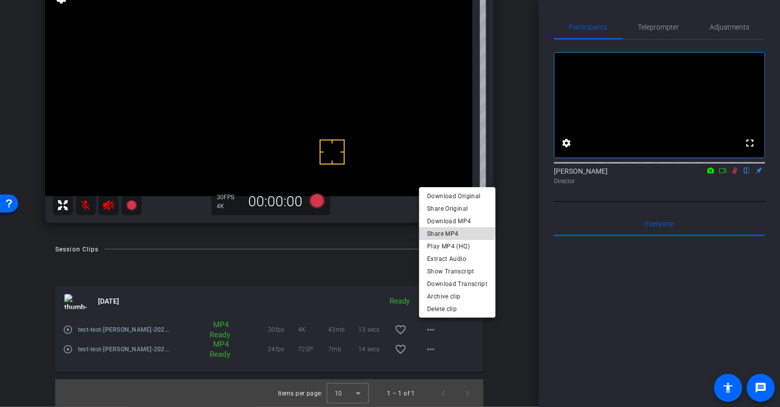
click at [443, 231] on span "Share MP4" at bounding box center [457, 234] width 60 height 12
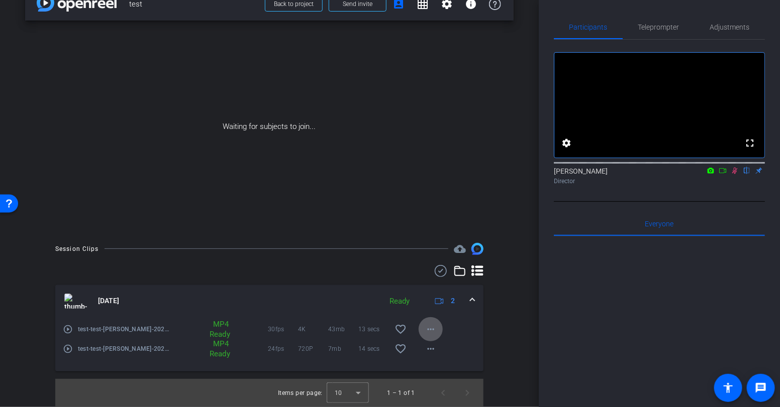
scroll to position [22, 0]
click at [433, 327] on mat-icon "more_horiz" at bounding box center [430, 330] width 12 height 12
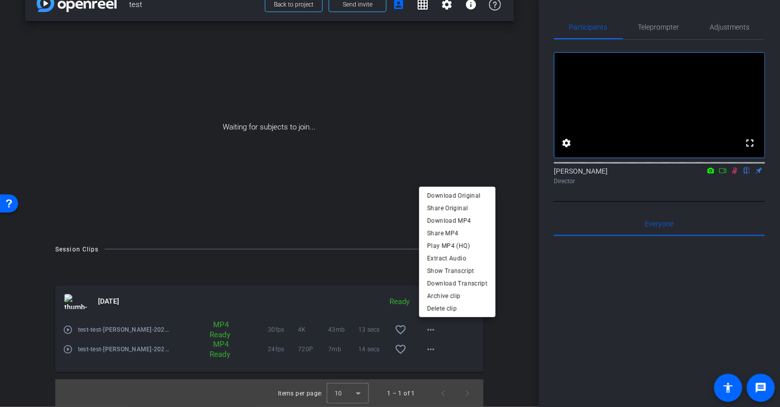
click at [377, 273] on div at bounding box center [390, 203] width 780 height 407
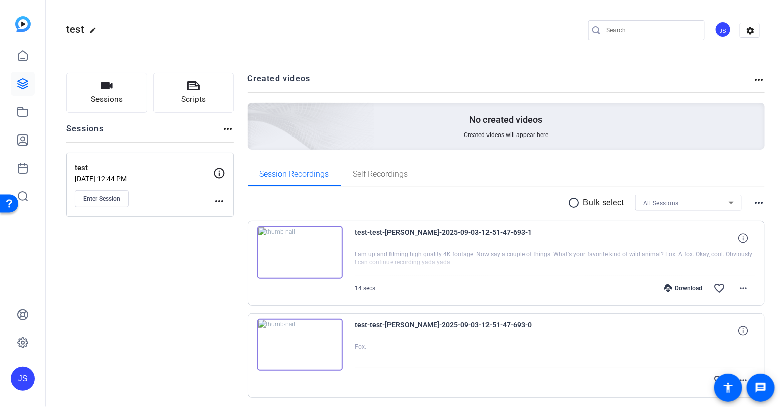
click at [720, 31] on div "JS" at bounding box center [722, 29] width 17 height 17
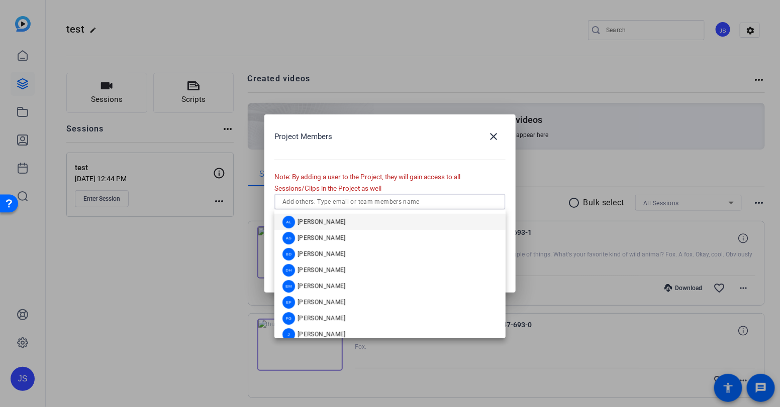
click at [298, 205] on input "text" at bounding box center [389, 202] width 215 height 12
click at [315, 221] on span "Alexis Leon" at bounding box center [321, 222] width 48 height 8
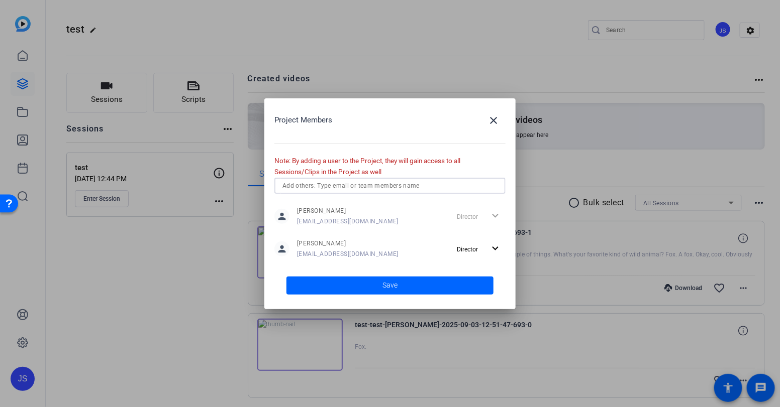
click at [399, 287] on span at bounding box center [389, 286] width 207 height 24
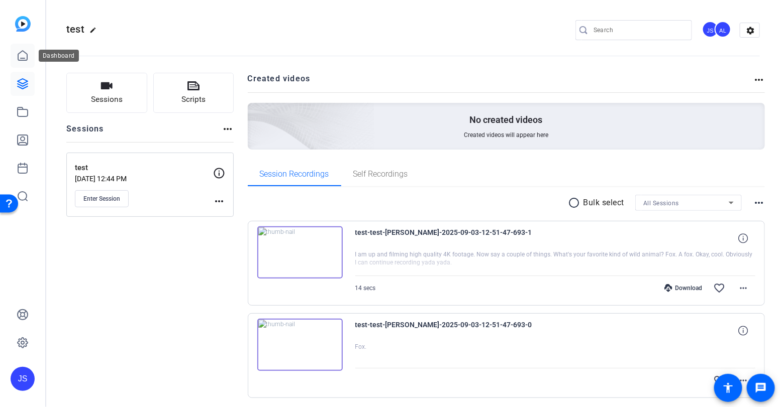
click at [19, 52] on icon at bounding box center [22, 56] width 9 height 10
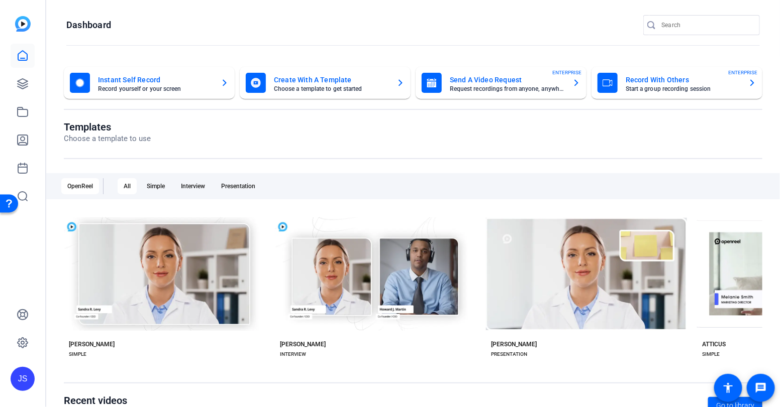
click at [640, 79] on mat-card-title "Record With Others" at bounding box center [682, 80] width 115 height 12
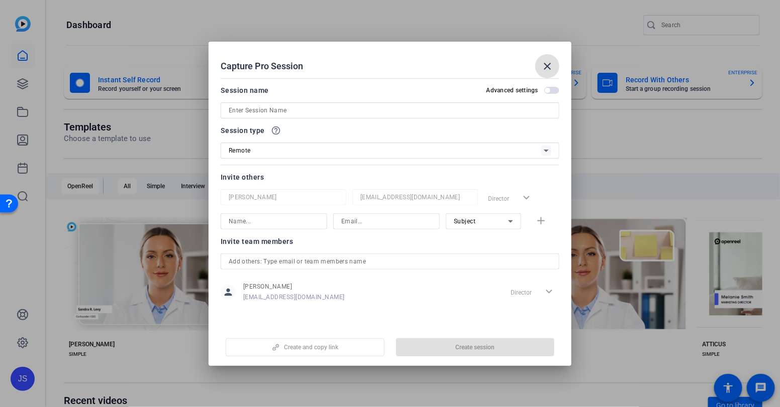
click at [267, 110] on input at bounding box center [390, 110] width 323 height 12
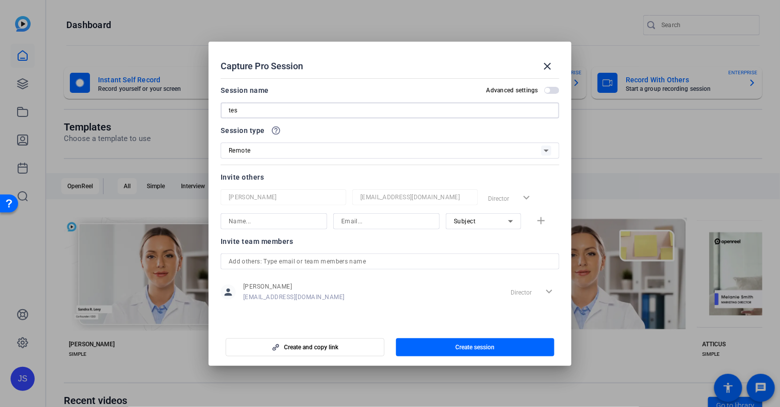
type input "tes"
click at [469, 345] on span "Create session" at bounding box center [474, 348] width 39 height 8
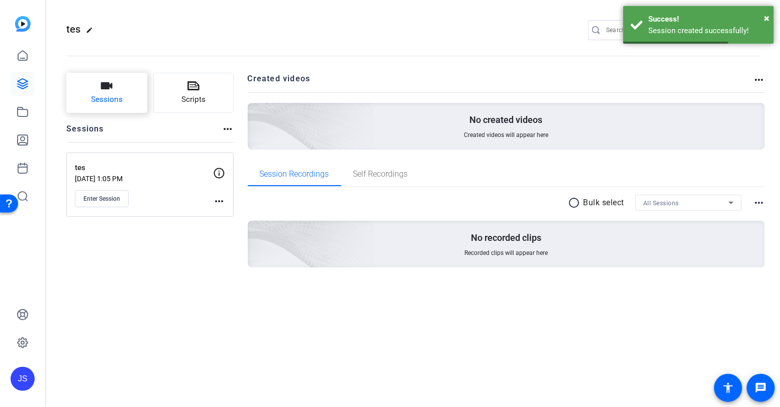
click at [113, 88] on button "Sessions" at bounding box center [106, 93] width 81 height 40
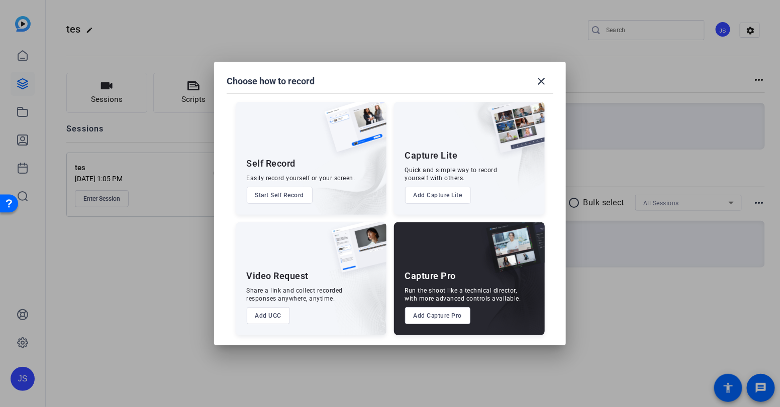
click at [432, 199] on button "Add Capture Lite" at bounding box center [438, 195] width 66 height 17
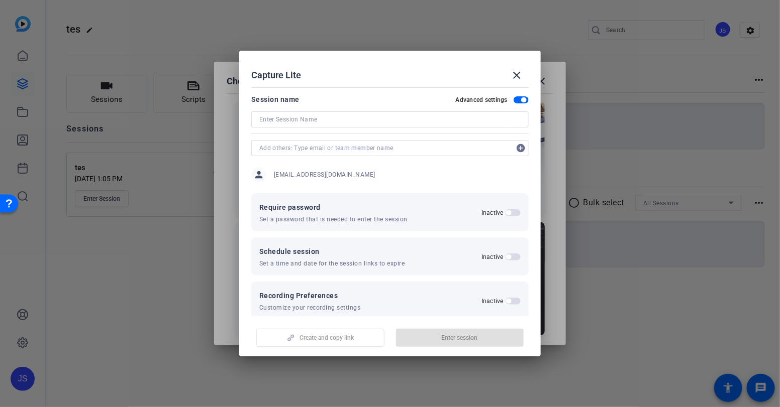
click at [281, 115] on input at bounding box center [389, 120] width 261 height 12
type input "l"
type input "logn"
click at [450, 338] on span "Enter session" at bounding box center [460, 338] width 36 height 8
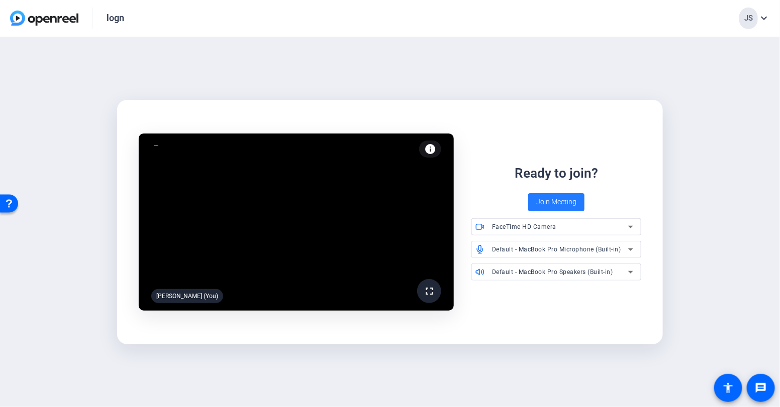
click at [555, 201] on span "Join Meeting" at bounding box center [556, 202] width 40 height 11
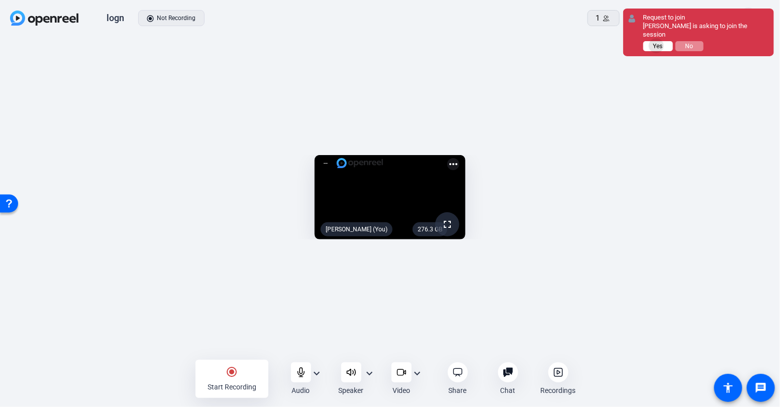
click at [657, 43] on span "Yes" at bounding box center [658, 46] width 10 height 7
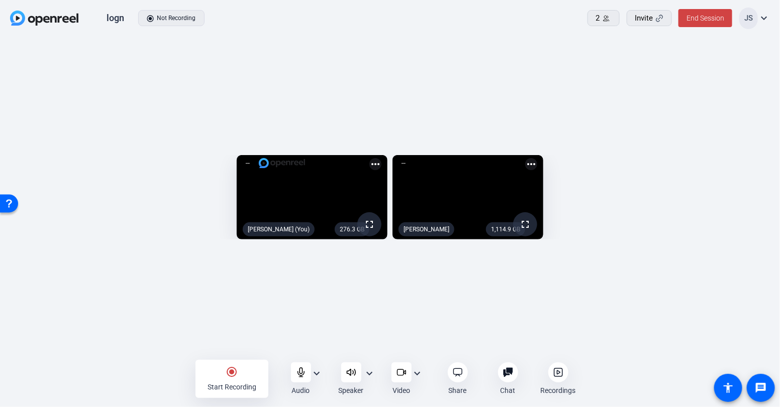
click at [232, 373] on mat-icon "radio_button_checked" at bounding box center [232, 372] width 12 height 12
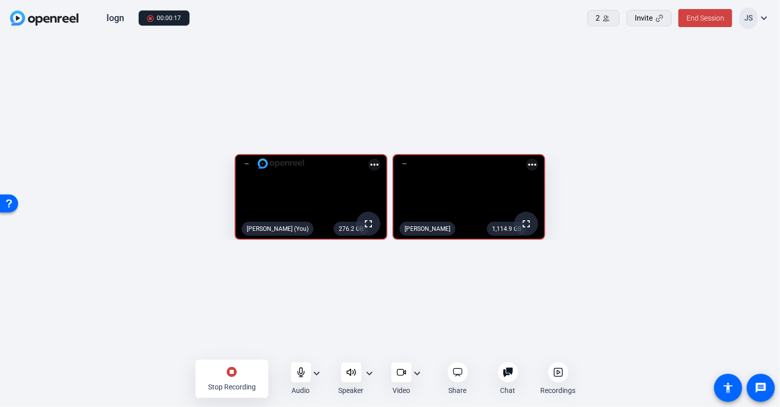
click at [232, 371] on mat-icon "stop_circle" at bounding box center [232, 372] width 12 height 12
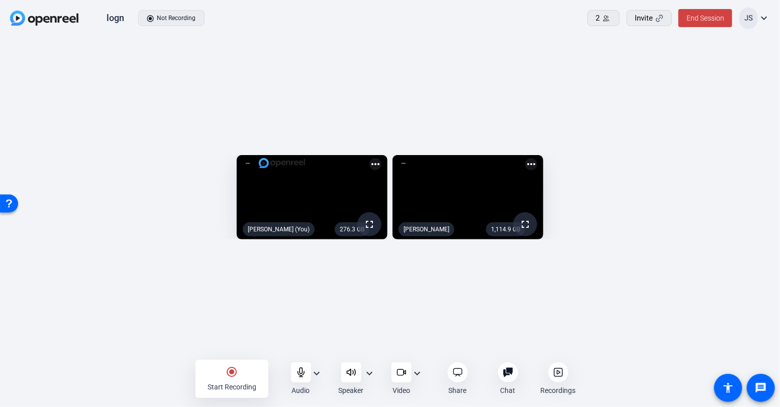
click at [559, 371] on icon at bounding box center [558, 373] width 10 height 10
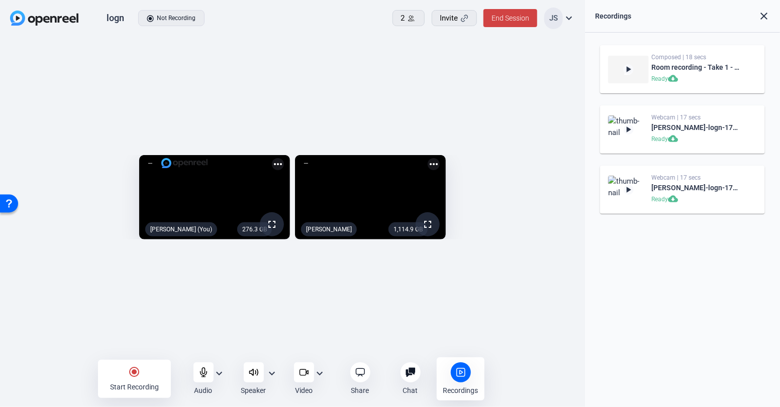
click at [626, 67] on mat-icon "play_arrow" at bounding box center [628, 69] width 10 height 10
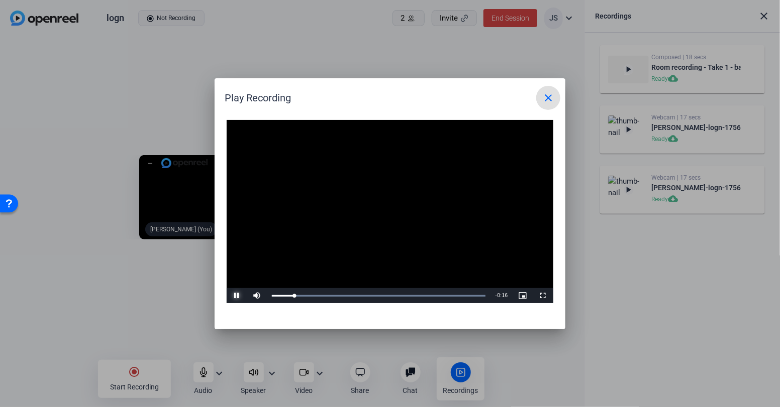
click at [237, 296] on span "Video Player" at bounding box center [237, 296] width 20 height 0
click at [551, 99] on mat-icon "close" at bounding box center [548, 98] width 12 height 12
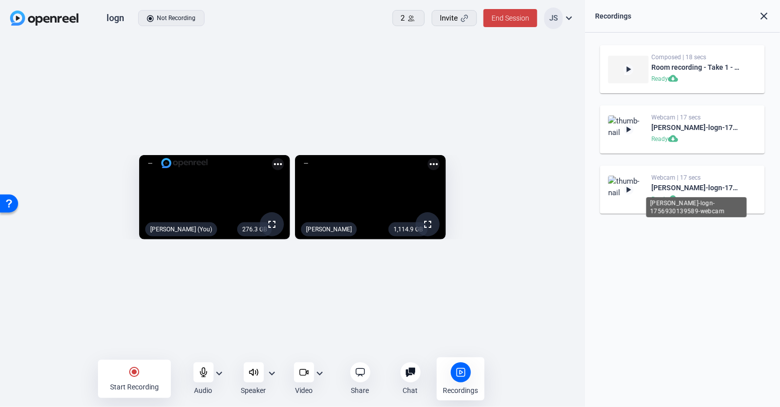
click at [669, 187] on div "[PERSON_NAME]-logn-1756930139589-webcam" at bounding box center [695, 188] width 89 height 12
click at [629, 191] on mat-icon "play_arrow" at bounding box center [628, 190] width 10 height 10
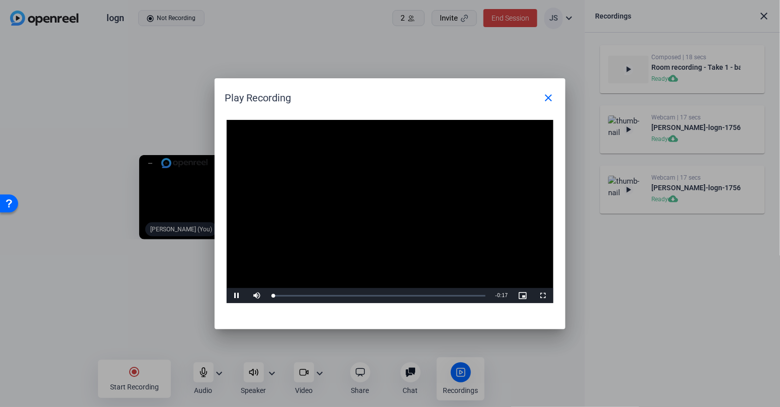
click at [379, 205] on video "Video Player" at bounding box center [390, 212] width 327 height 184
click at [549, 96] on mat-icon "close" at bounding box center [548, 98] width 12 height 12
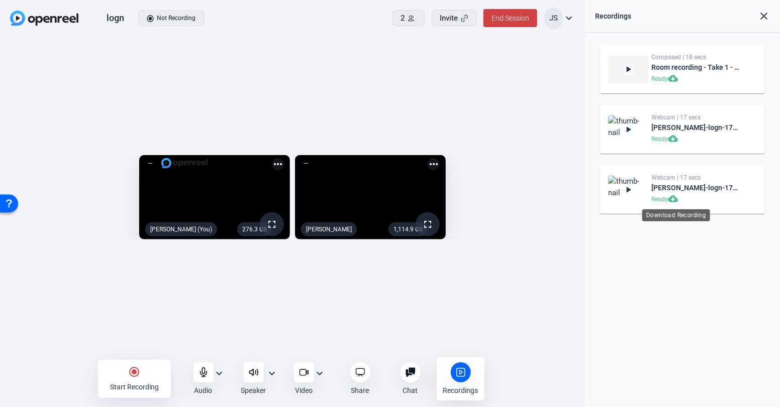
click at [673, 200] on mat-icon "cloud_download" at bounding box center [674, 200] width 12 height 12
click at [206, 373] on icon at bounding box center [203, 372] width 7 height 9
click at [252, 373] on icon at bounding box center [254, 373] width 10 height 10
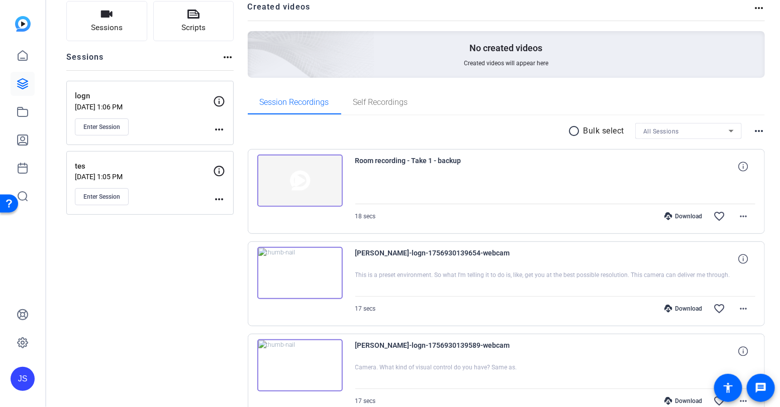
scroll to position [126, 0]
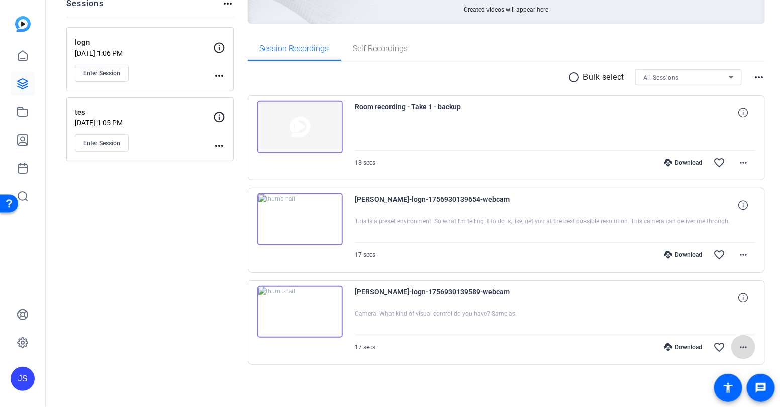
click at [742, 346] on mat-icon "more_horiz" at bounding box center [743, 348] width 12 height 12
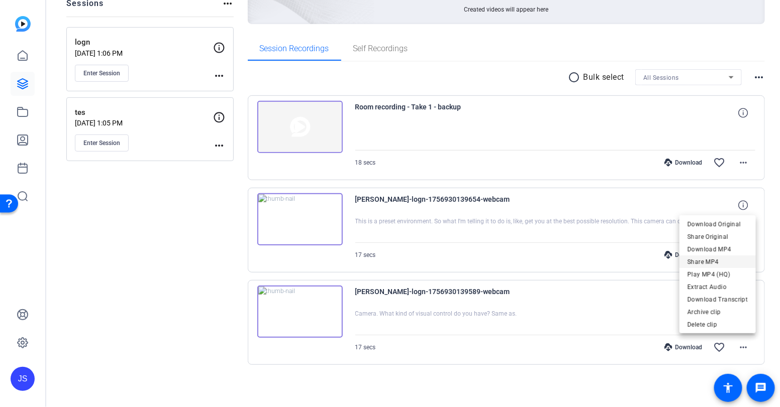
click at [697, 262] on span "Share MP4" at bounding box center [717, 262] width 60 height 12
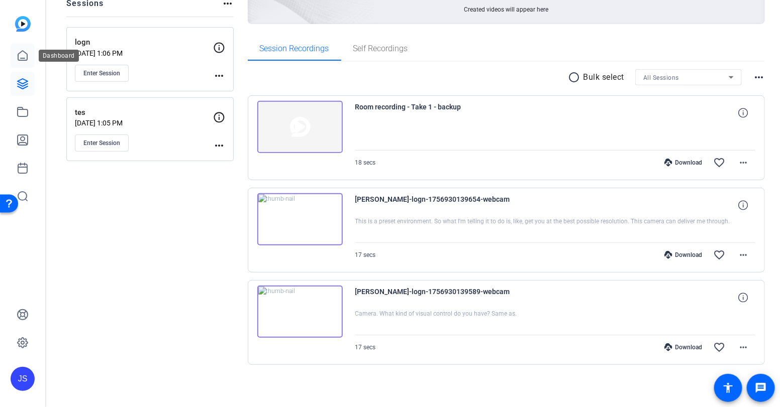
click at [28, 57] on icon at bounding box center [23, 56] width 12 height 12
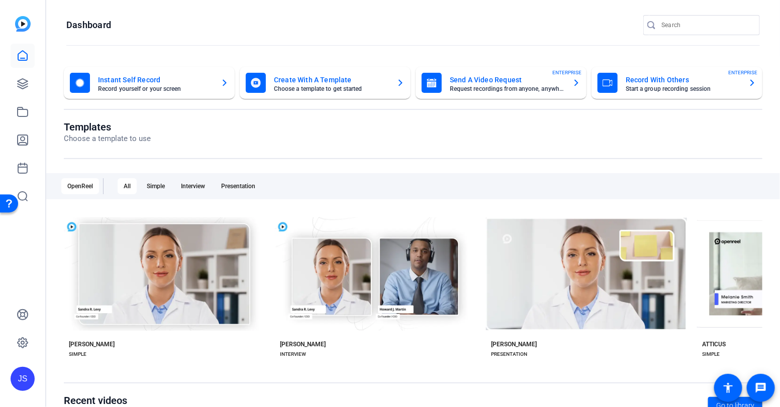
click at [150, 78] on mat-card-title "Instant Self Record" at bounding box center [155, 80] width 115 height 12
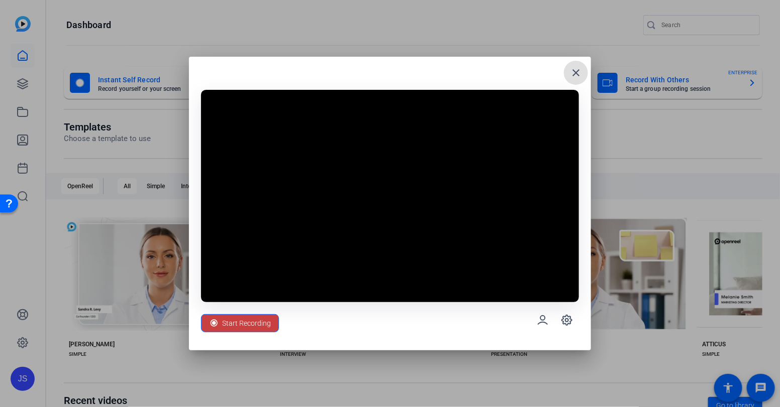
click at [249, 327] on span "Start Recording" at bounding box center [246, 323] width 49 height 19
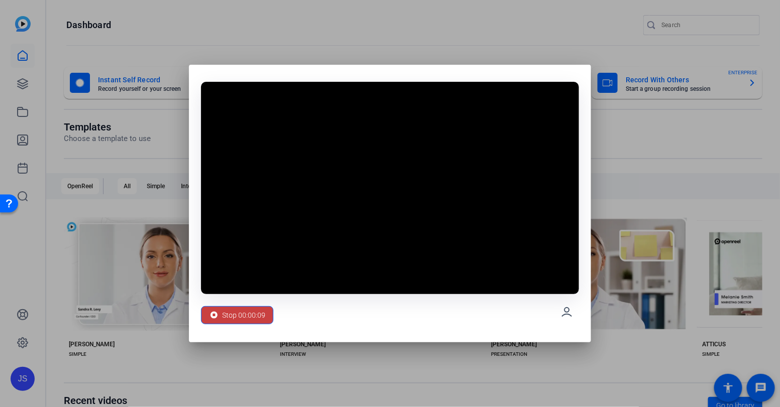
click at [239, 315] on span "Stop 00:00:09" at bounding box center [243, 315] width 43 height 19
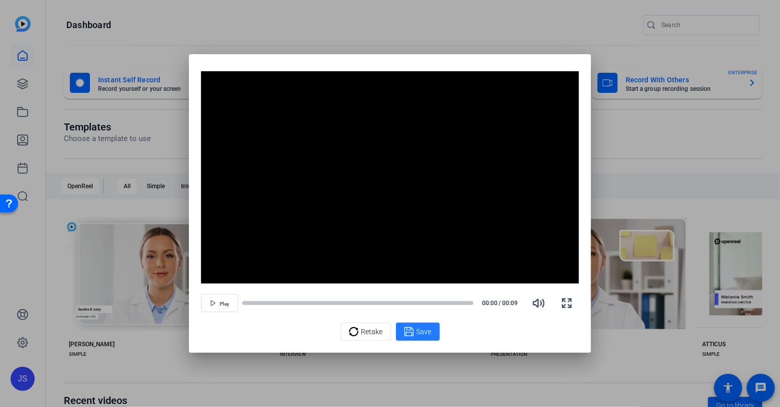
click at [418, 338] on span at bounding box center [418, 332] width 44 height 24
